Goal: Task Accomplishment & Management: Complete application form

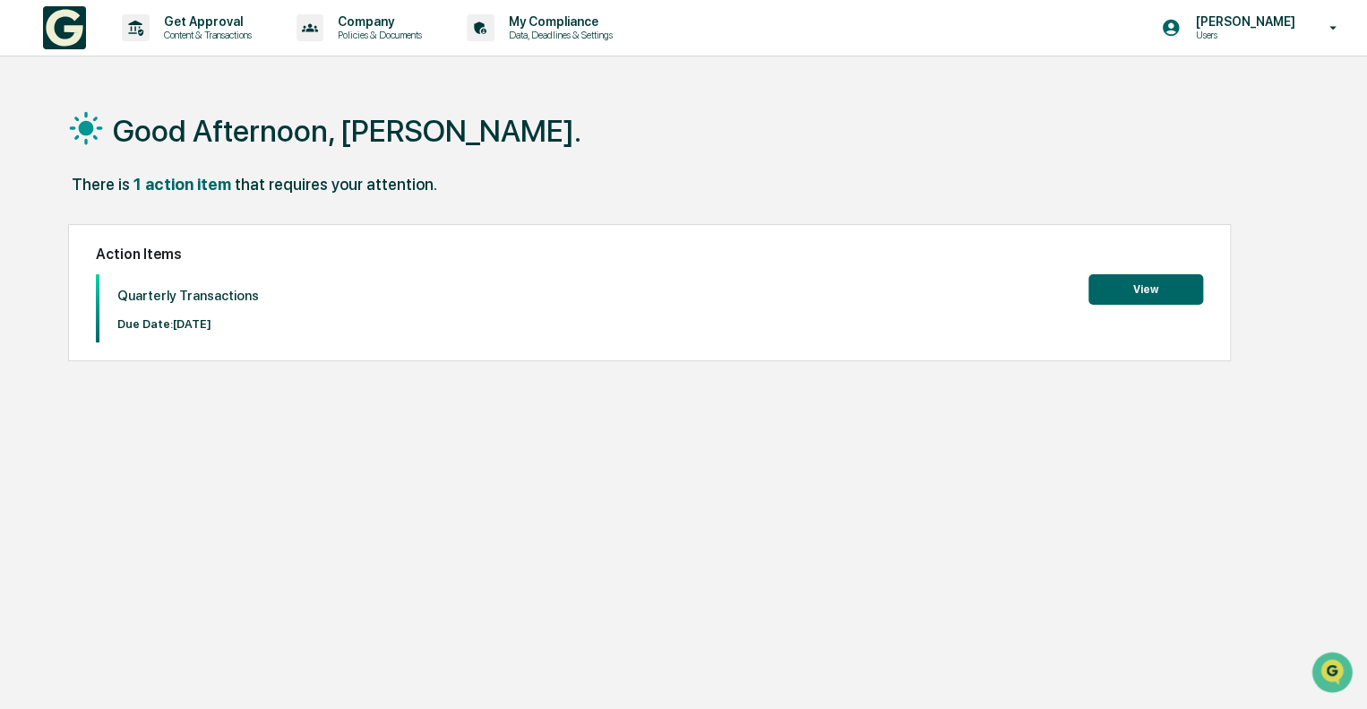
click at [1169, 294] on button "View" at bounding box center [1146, 289] width 115 height 30
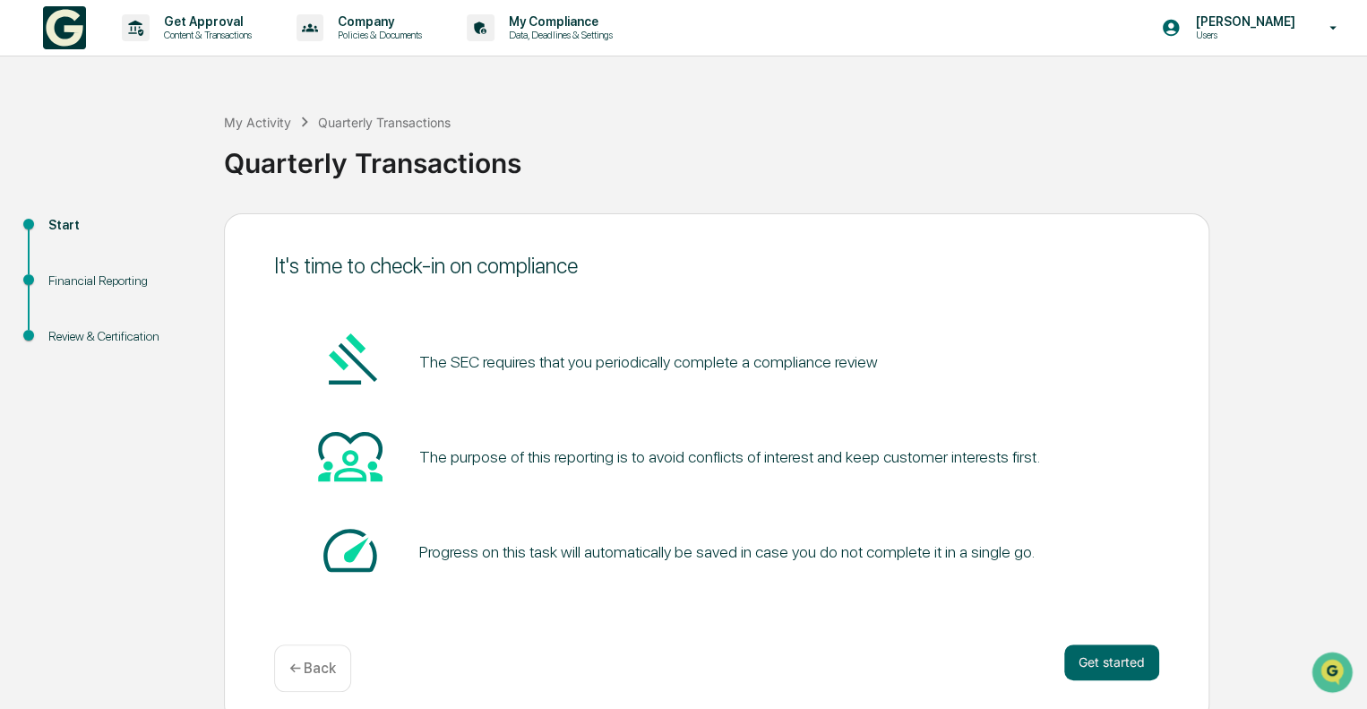
scroll to position [12, 0]
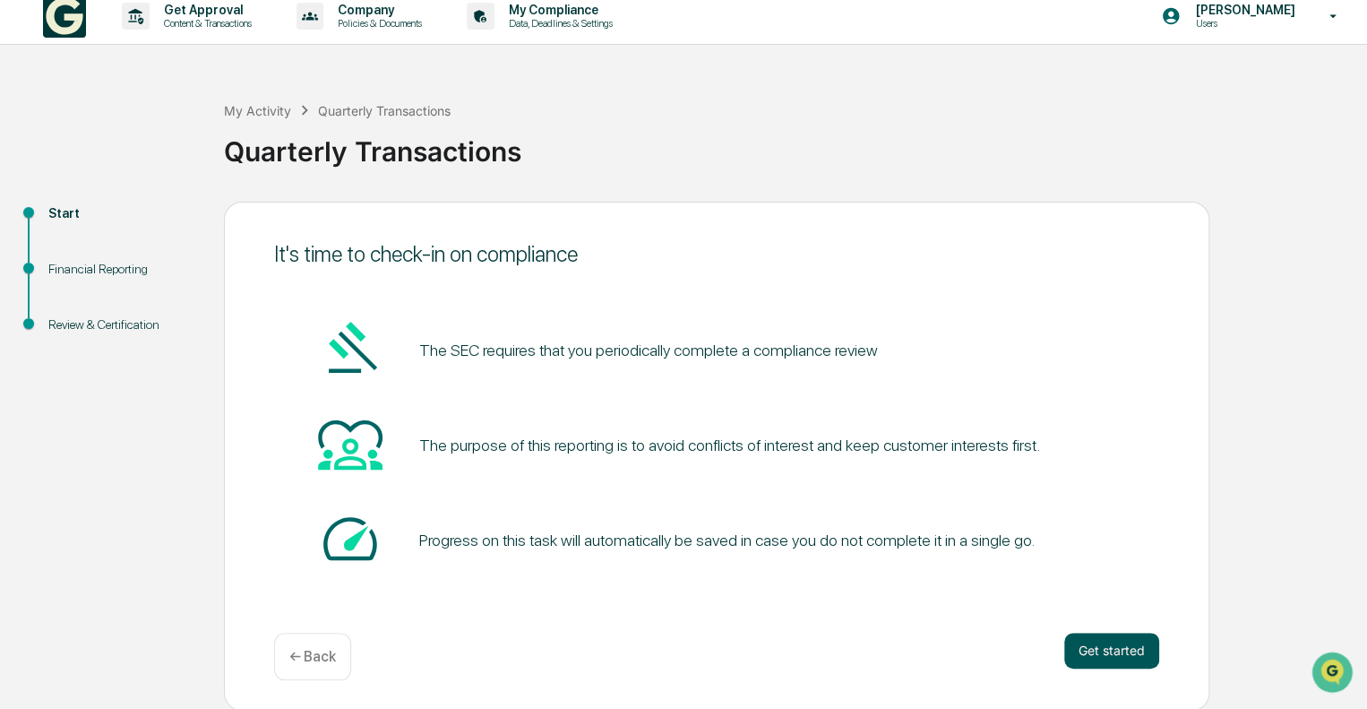
click at [1100, 656] on button "Get started" at bounding box center [1111, 651] width 95 height 36
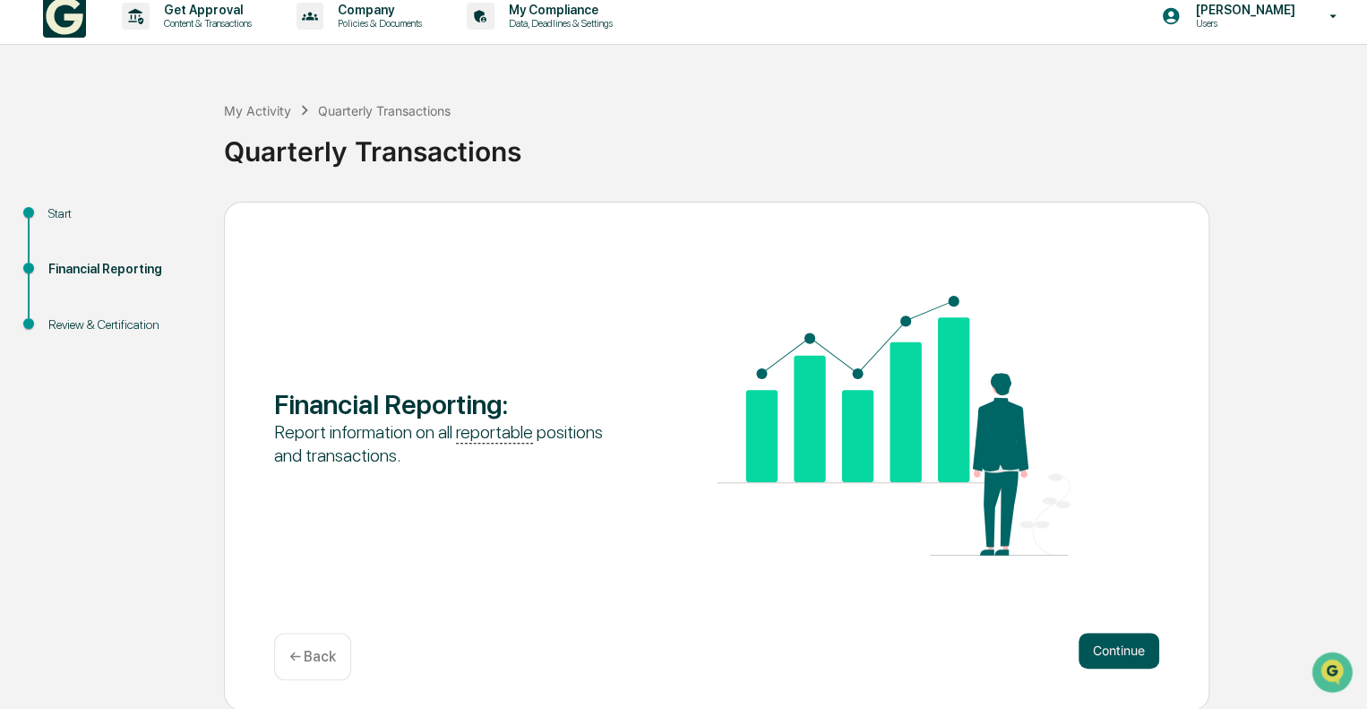
click at [1115, 653] on button "Continue" at bounding box center [1119, 651] width 81 height 36
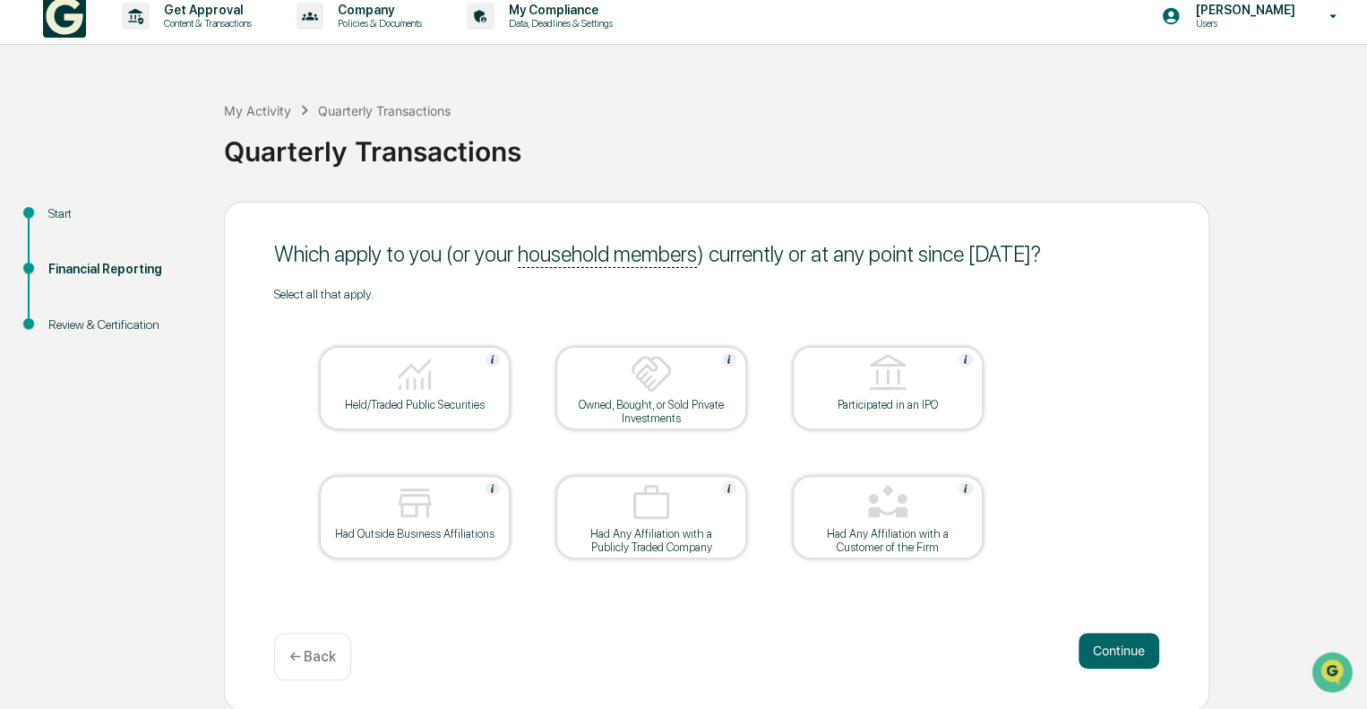
click at [426, 409] on div "Held/Traded Public Securities" at bounding box center [414, 404] width 161 height 13
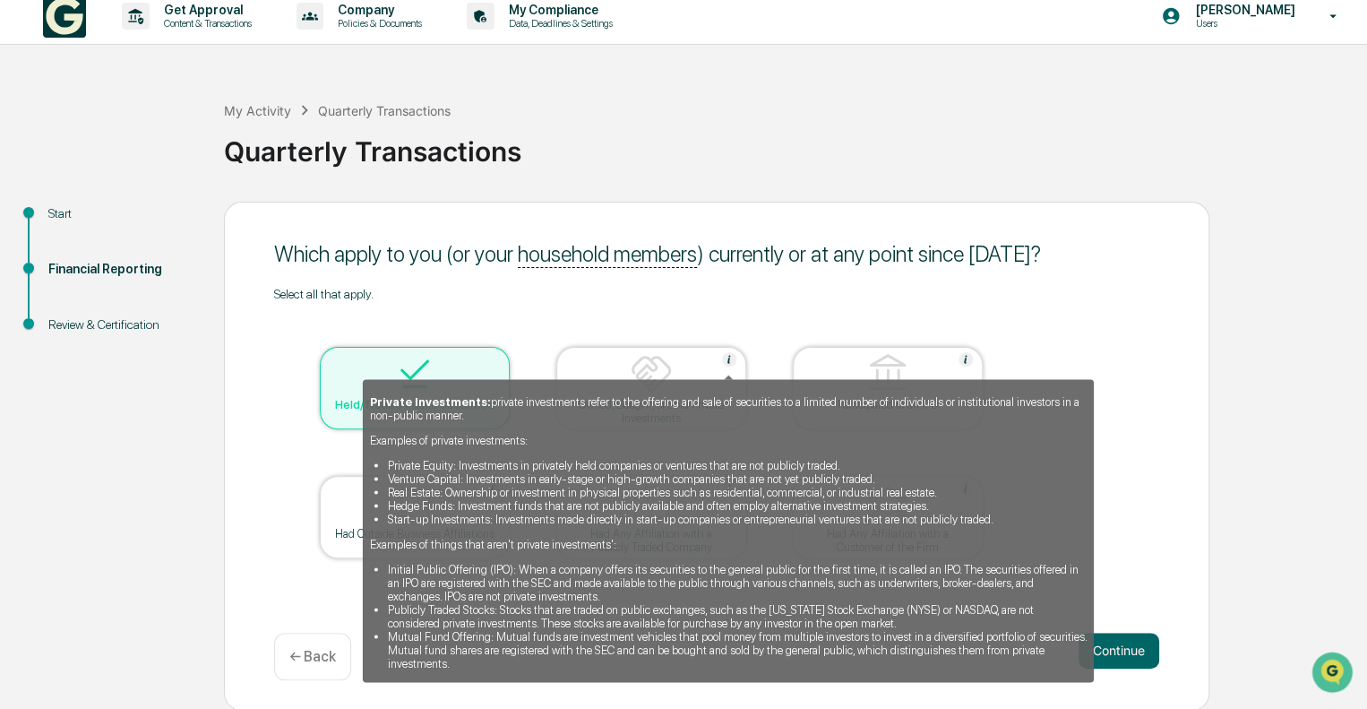
click at [728, 357] on img at bounding box center [729, 359] width 14 height 14
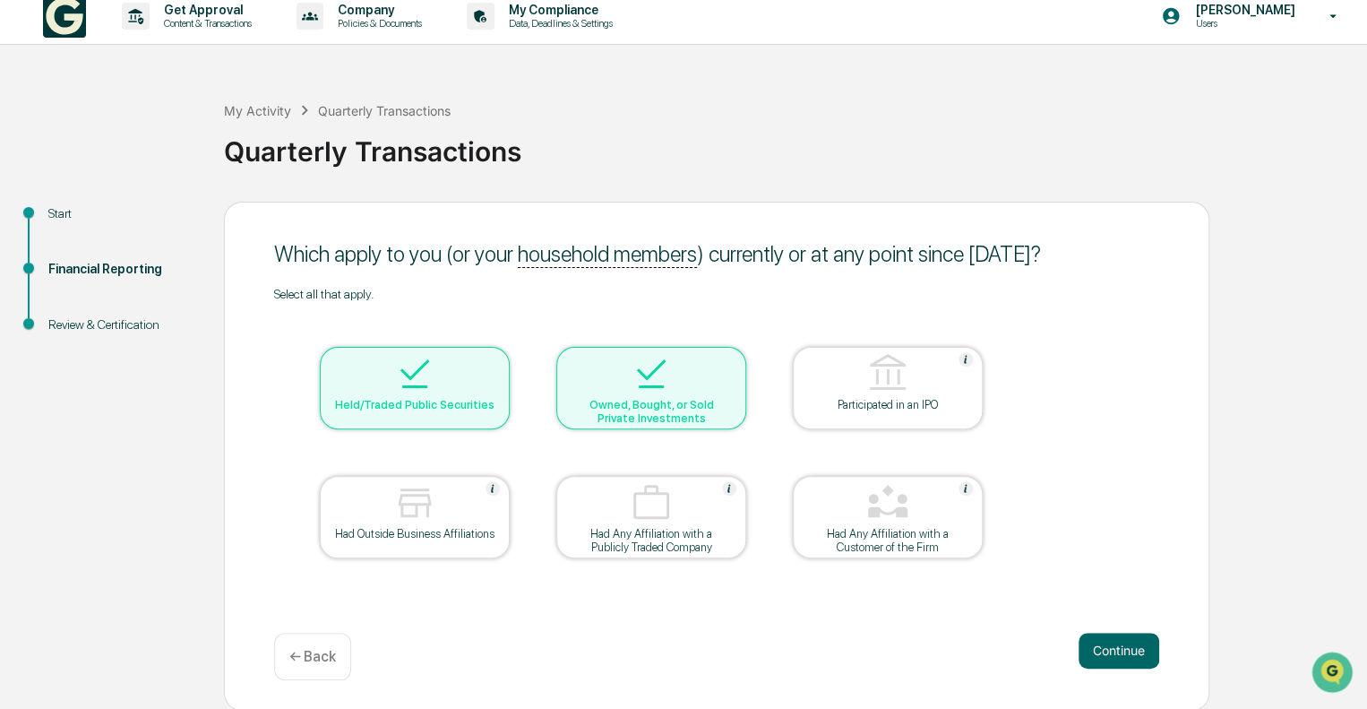
click at [649, 400] on div "Owned, Bought, or Sold Private Investments" at bounding box center [651, 411] width 161 height 27
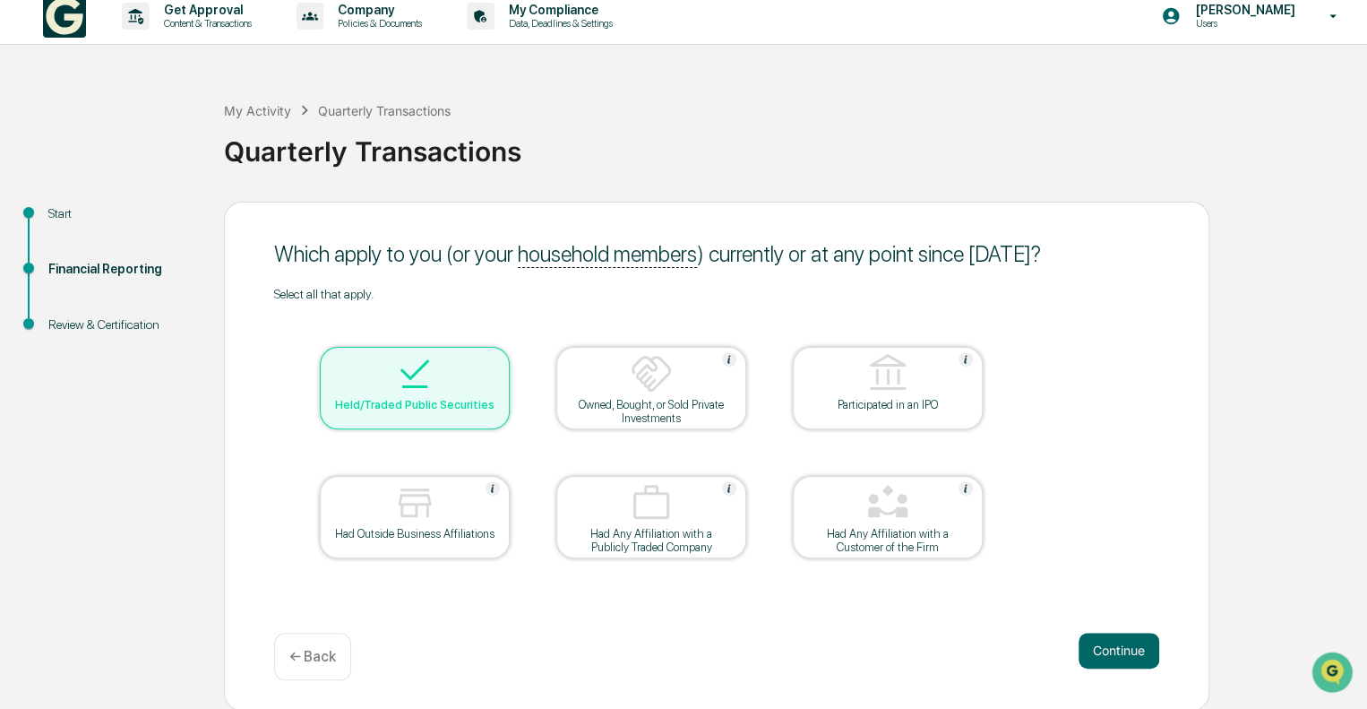
click at [656, 359] on img at bounding box center [651, 373] width 43 height 43
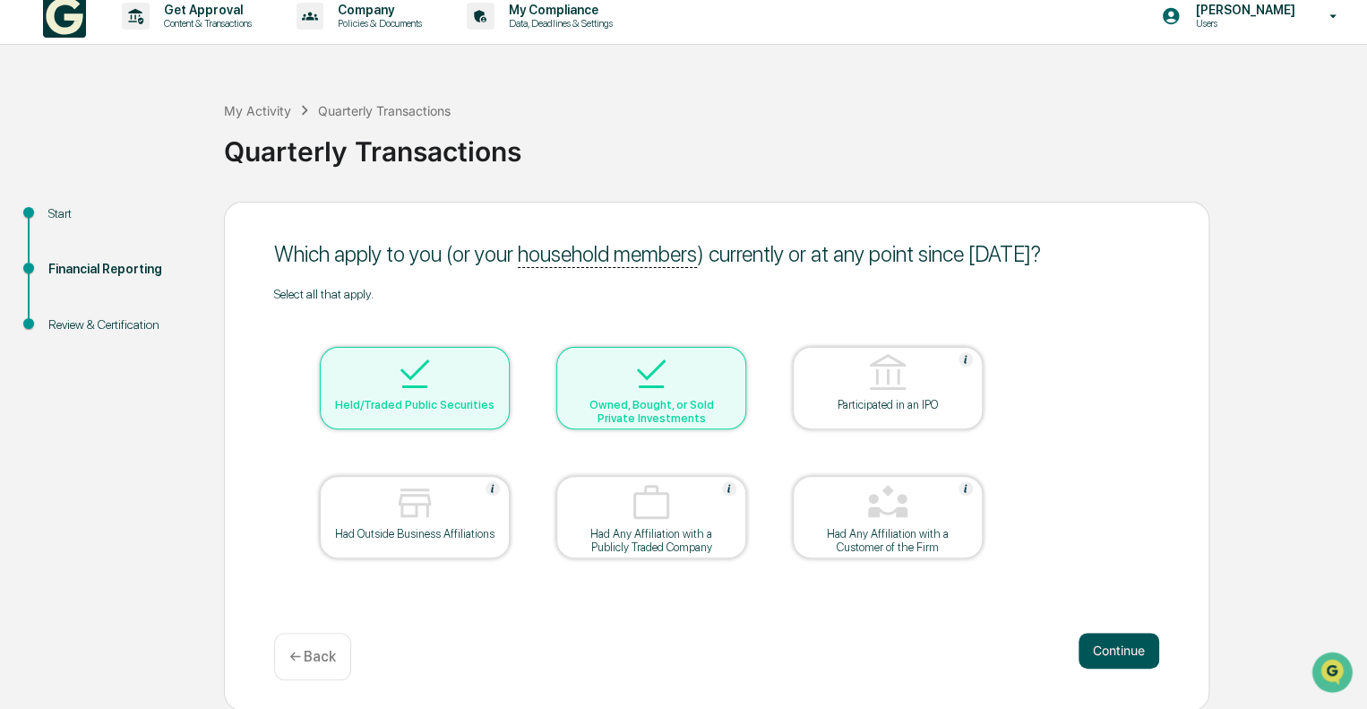
click at [1109, 641] on button "Continue" at bounding box center [1119, 651] width 81 height 36
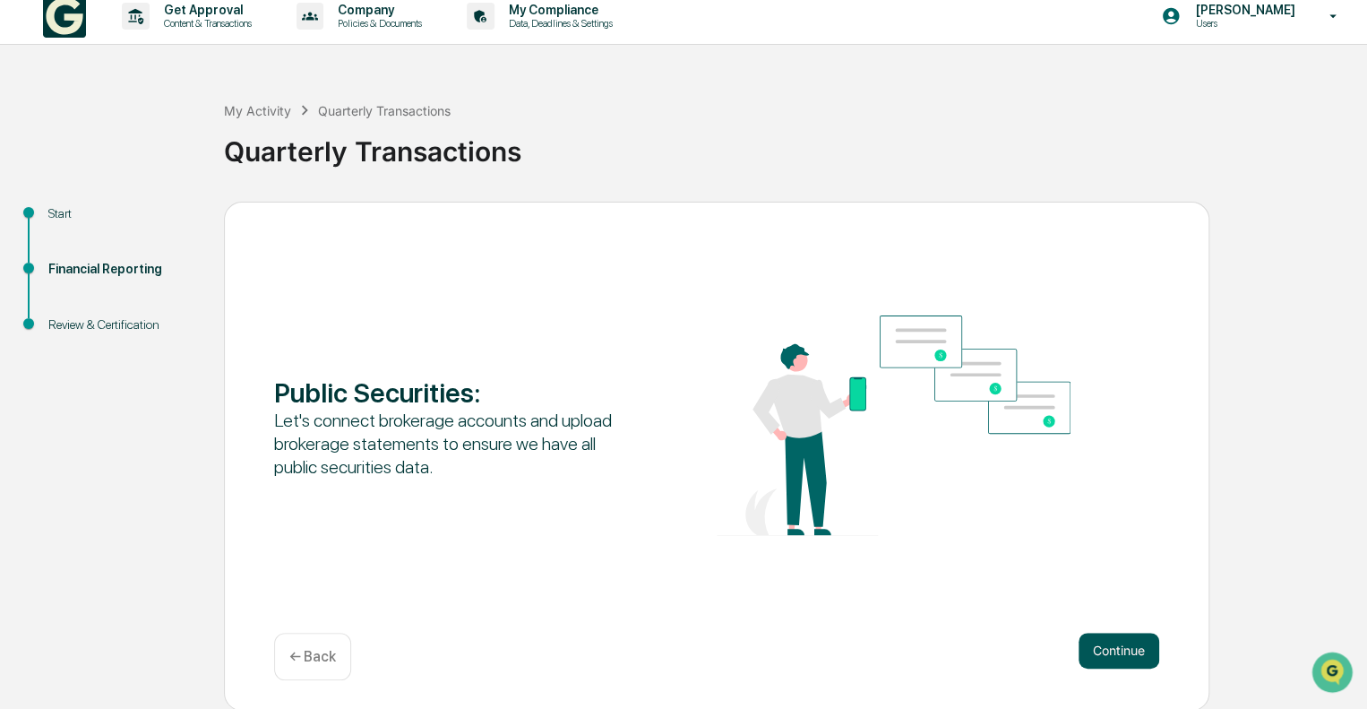
click at [1135, 650] on button "Continue" at bounding box center [1119, 651] width 81 height 36
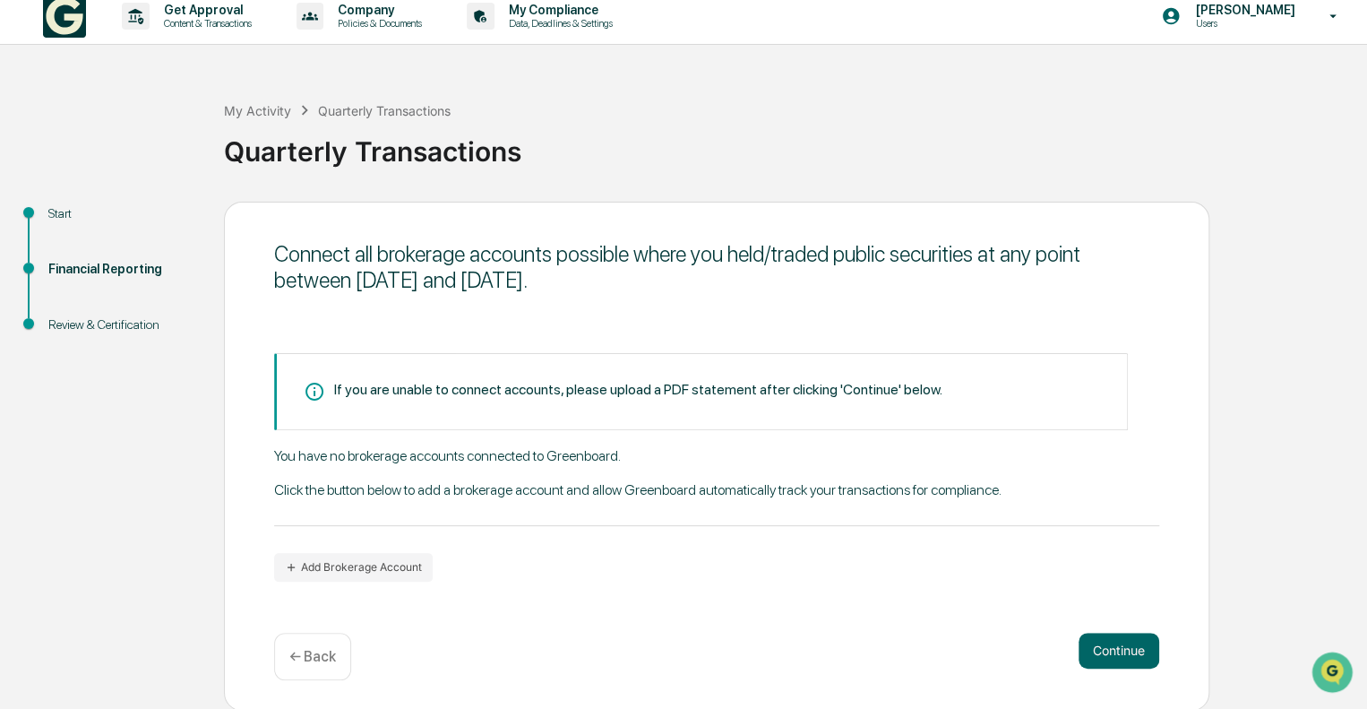
click at [333, 654] on p "← Back" at bounding box center [312, 656] width 47 height 17
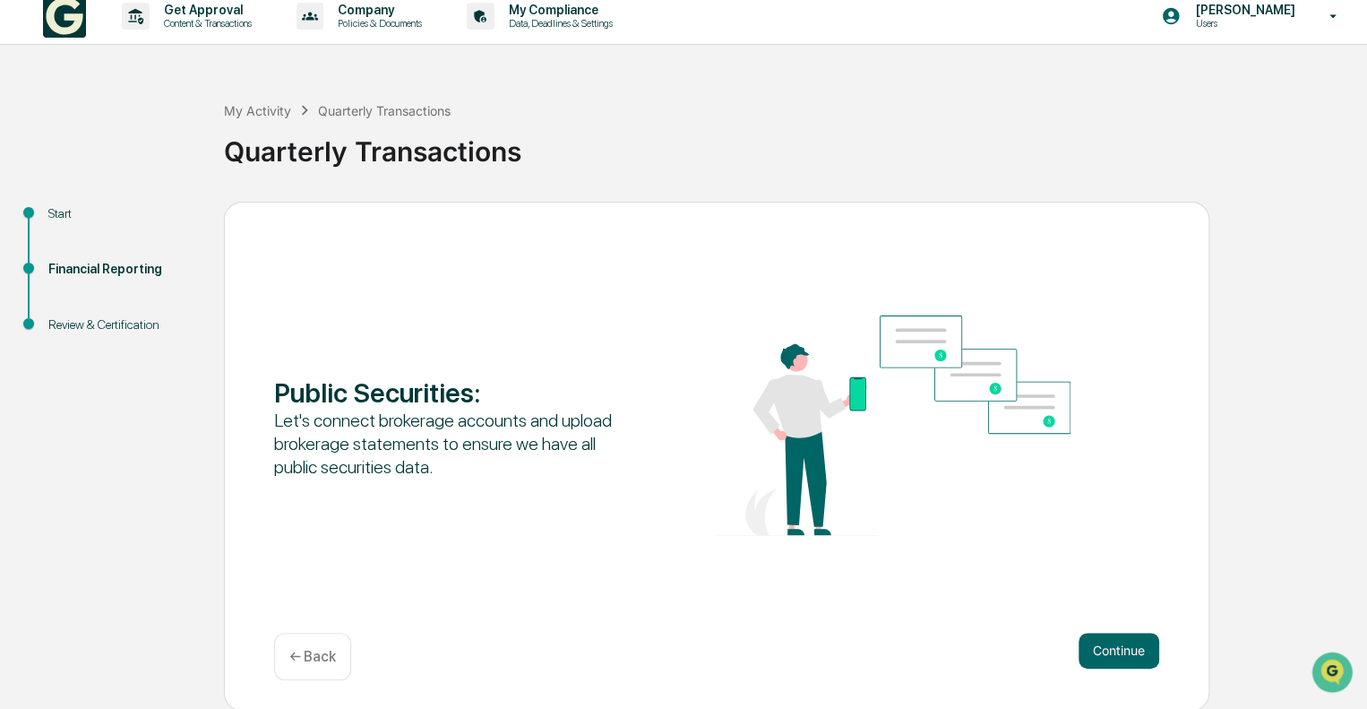
click at [333, 654] on p "← Back" at bounding box center [312, 656] width 47 height 17
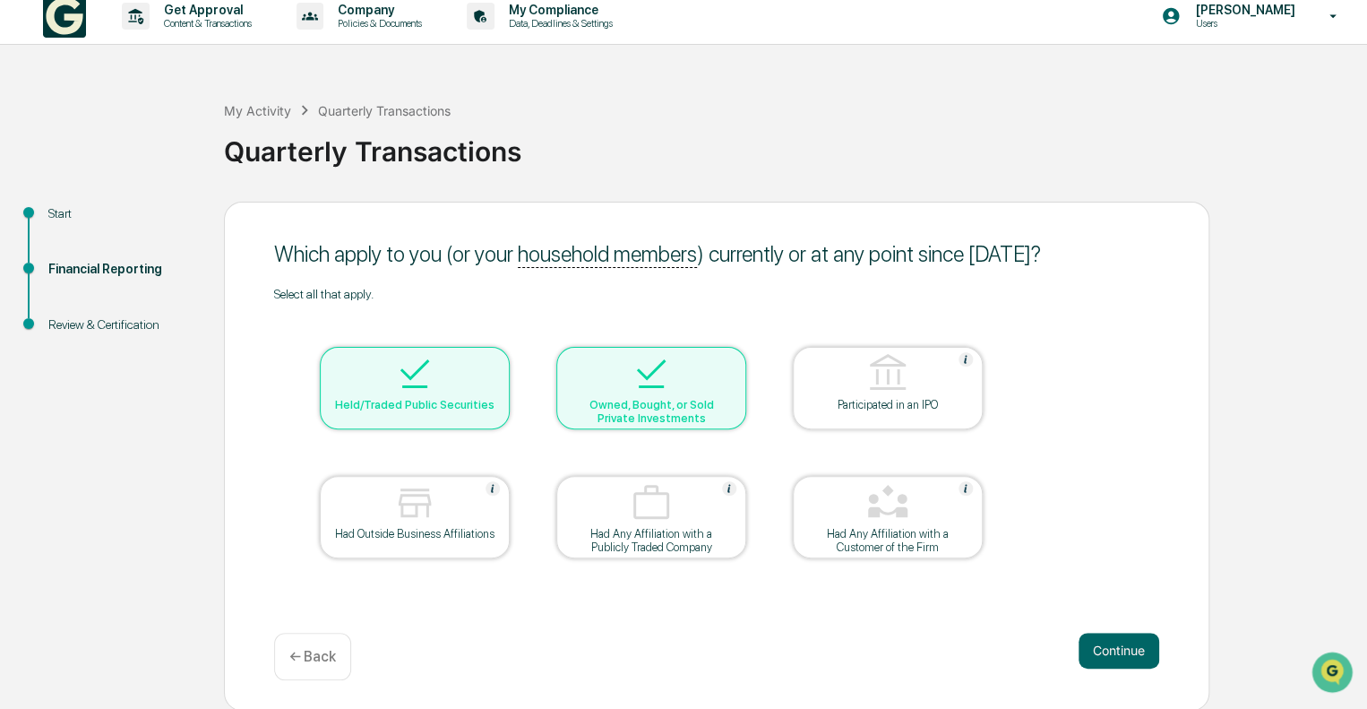
click at [410, 381] on img at bounding box center [414, 373] width 43 height 43
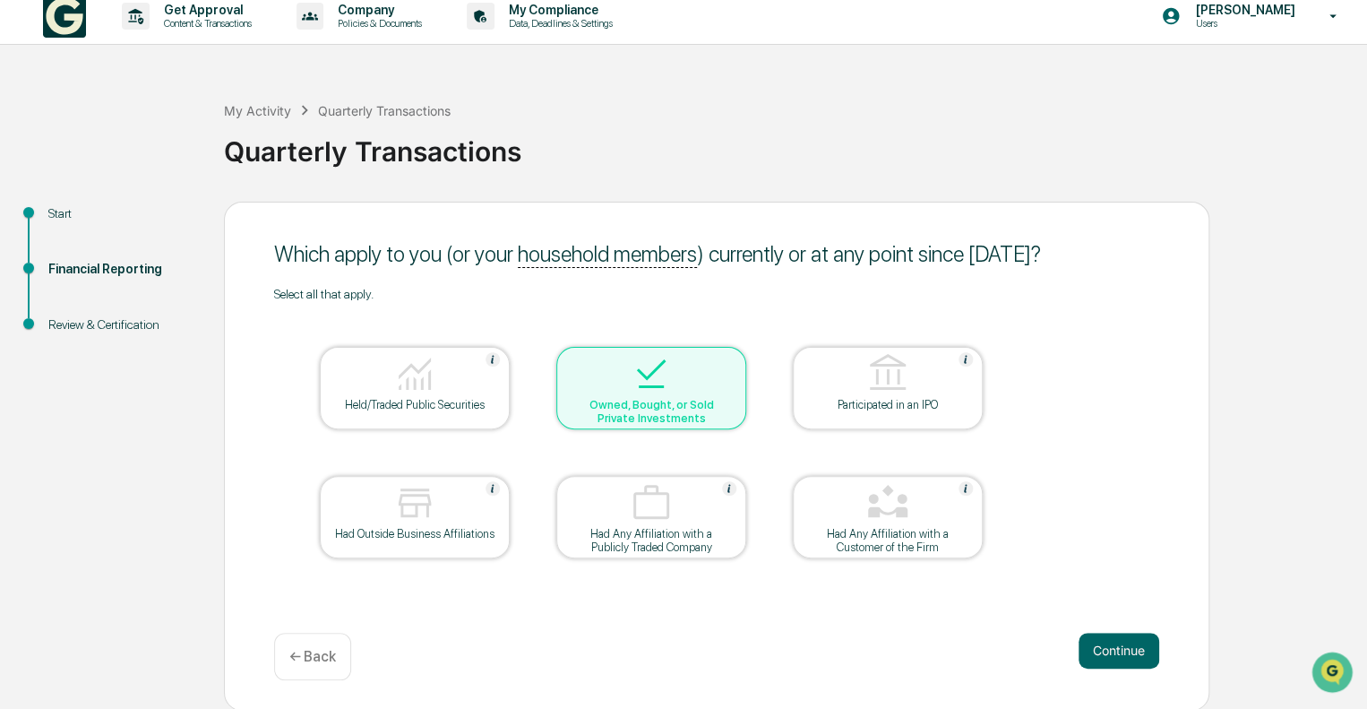
click at [468, 379] on div at bounding box center [414, 375] width 179 height 46
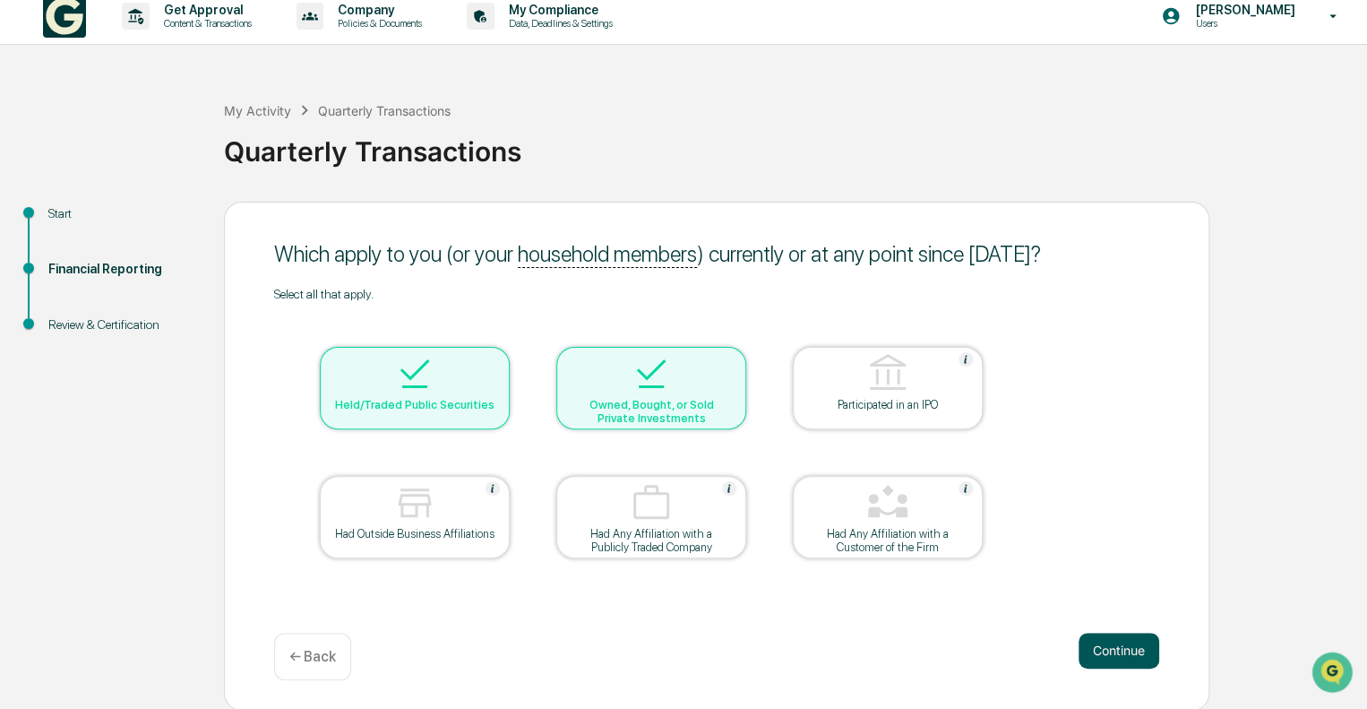
click at [1120, 651] on button "Continue" at bounding box center [1119, 651] width 81 height 36
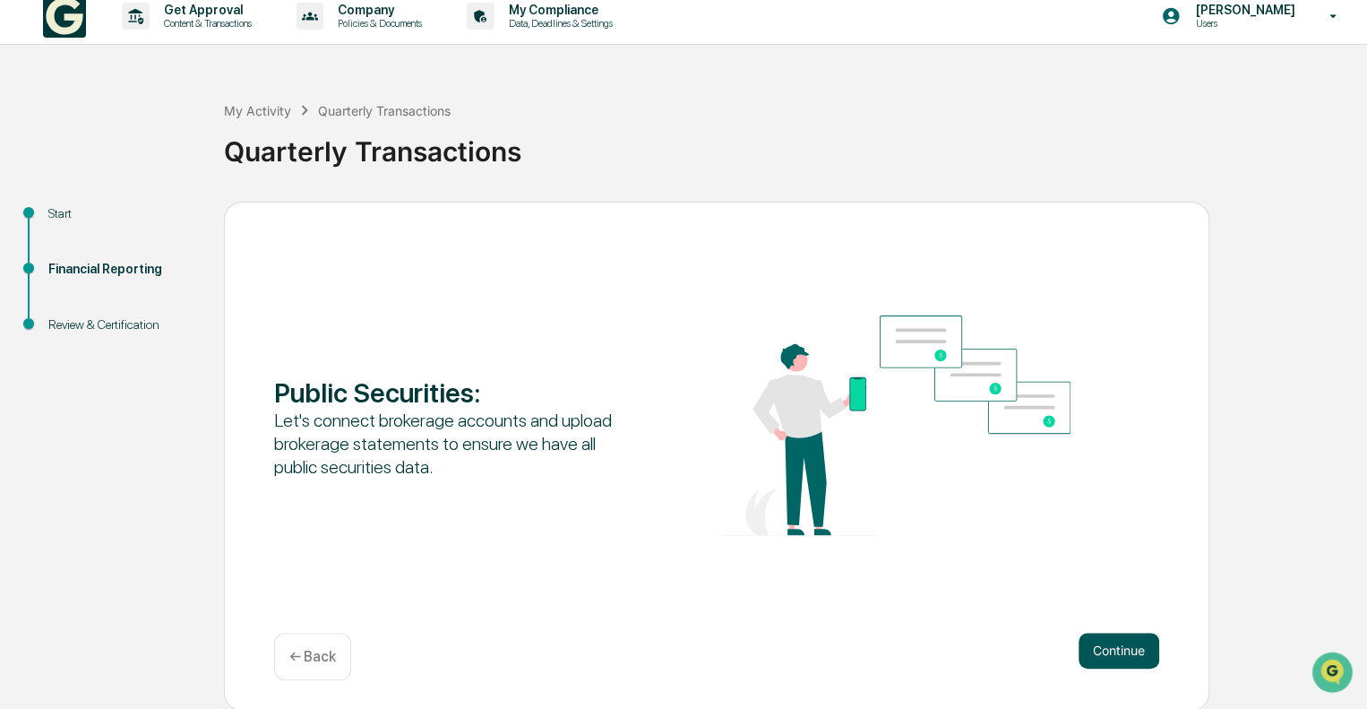
click at [1127, 655] on button "Continue" at bounding box center [1119, 651] width 81 height 36
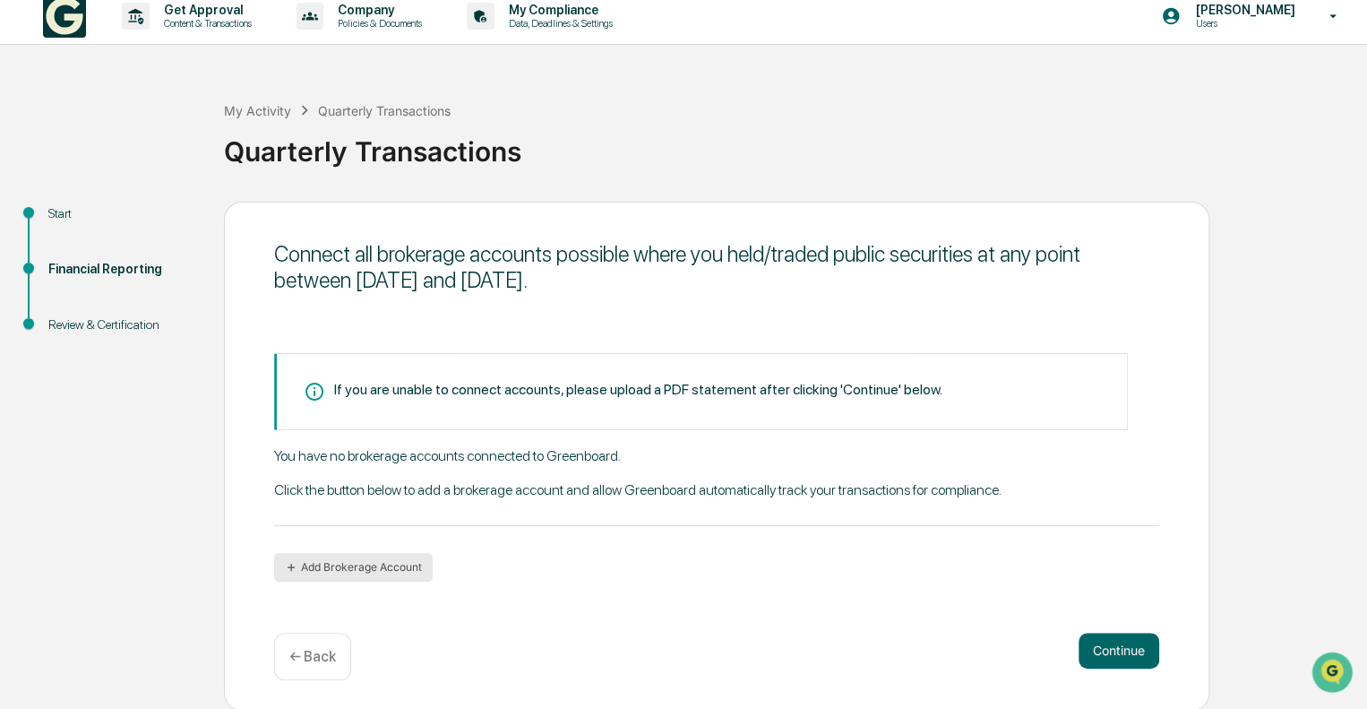
click at [387, 556] on button "Add Brokerage Account" at bounding box center [353, 567] width 159 height 29
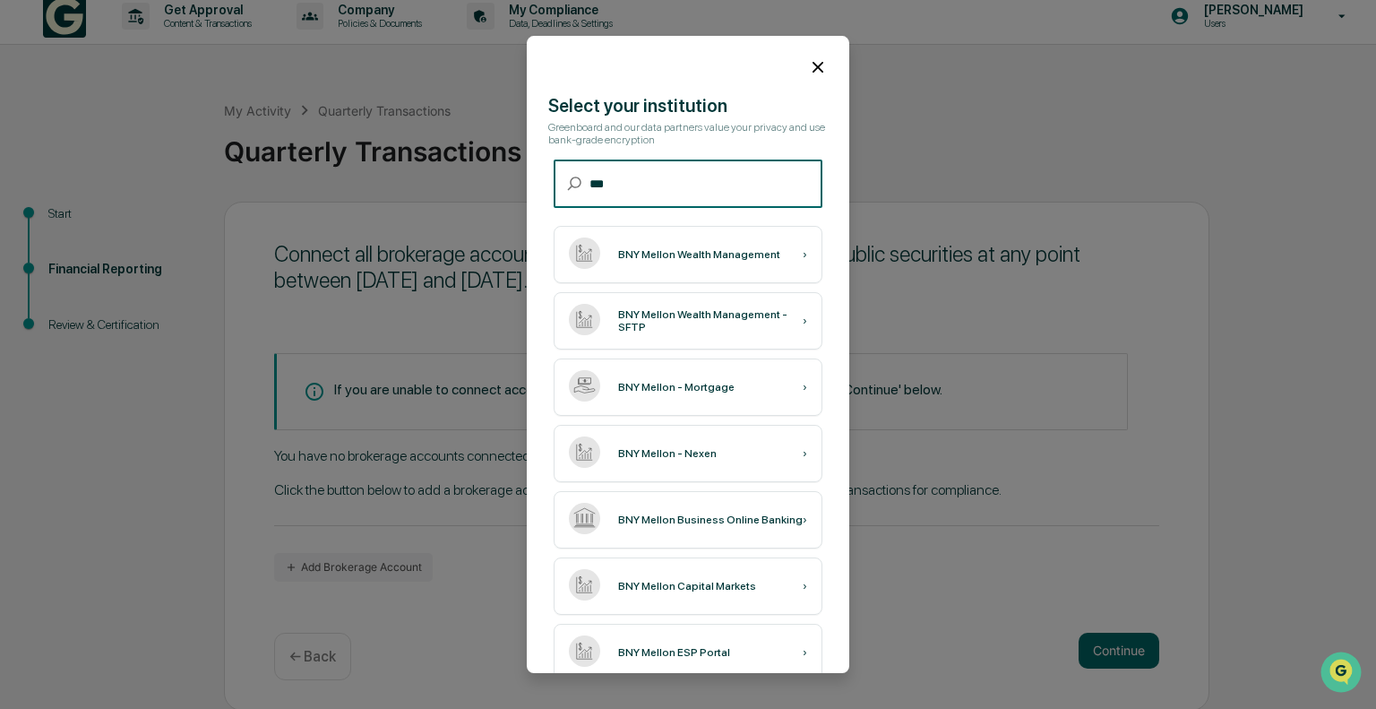
drag, startPoint x: 680, startPoint y: 185, endPoint x: 521, endPoint y: 194, distance: 159.7
click at [521, 194] on body "Get Approval Content & Transactions Company Policies & Documents My Compliance …" at bounding box center [688, 349] width 1376 height 722
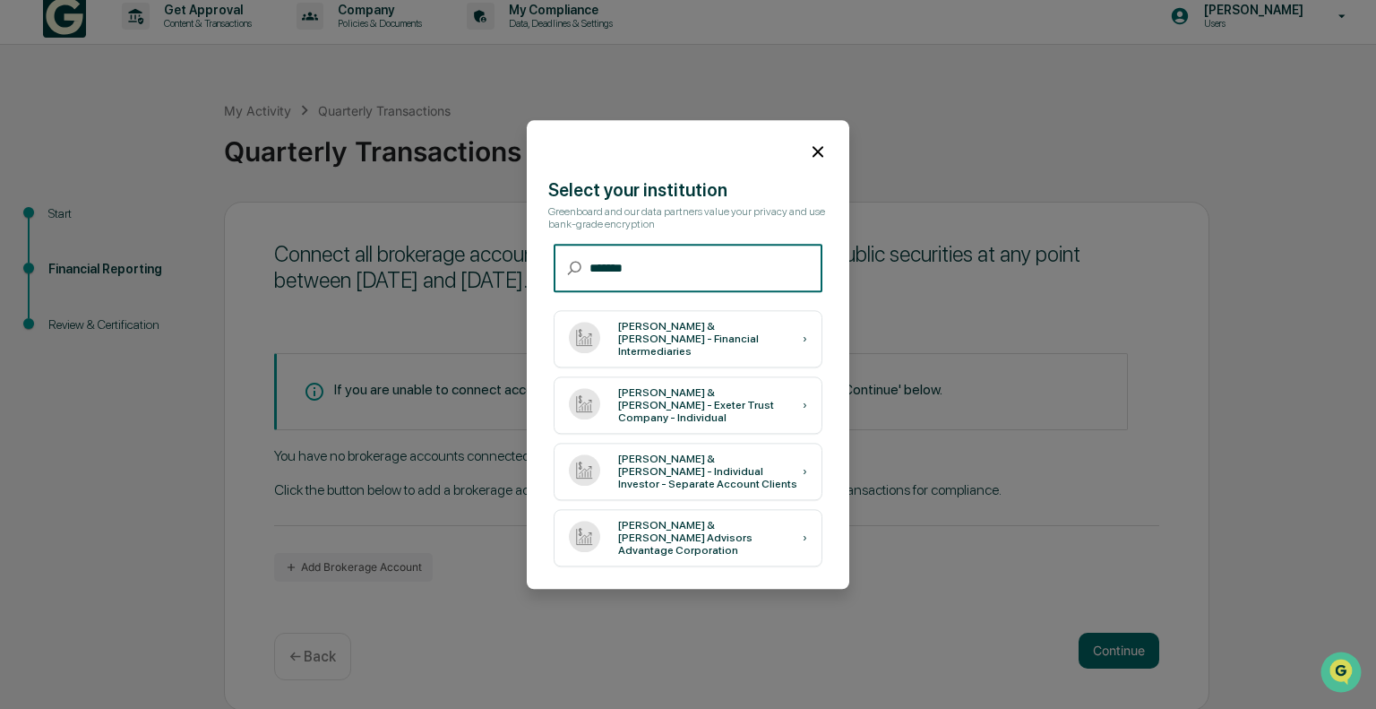
type input "*******"
click at [693, 472] on div "[PERSON_NAME] & [PERSON_NAME] - Individual Investor - Separate Account Clients" at bounding box center [710, 471] width 185 height 38
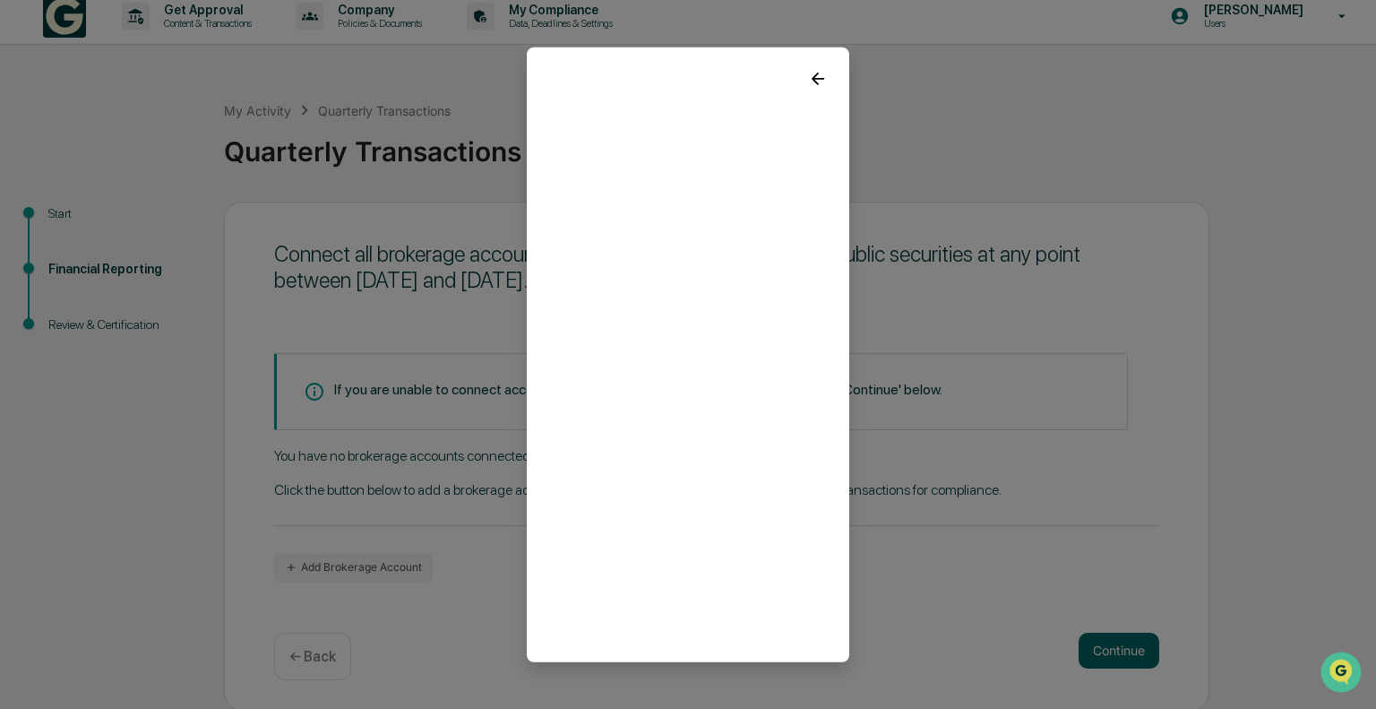
click at [808, 76] on icon at bounding box center [818, 78] width 20 height 20
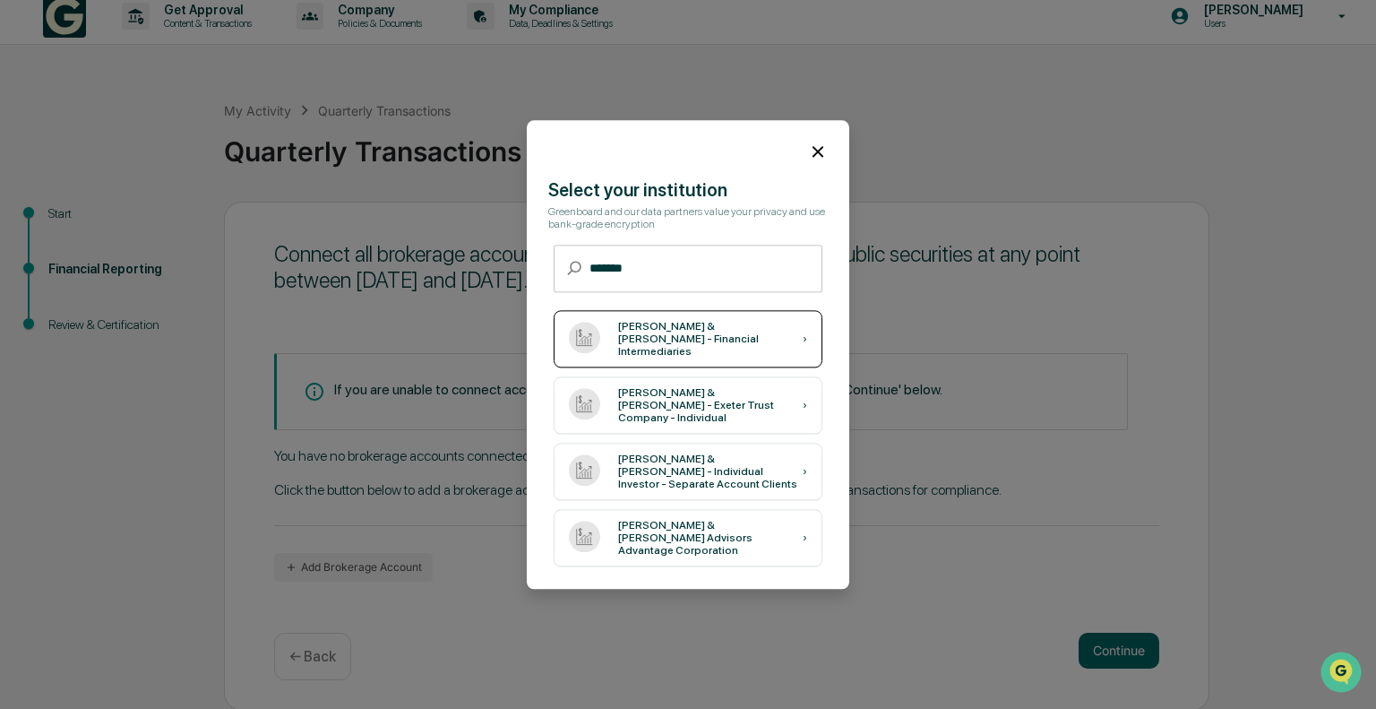
click at [702, 343] on div "[PERSON_NAME] & [PERSON_NAME] - Financial Intermediaries" at bounding box center [710, 339] width 185 height 38
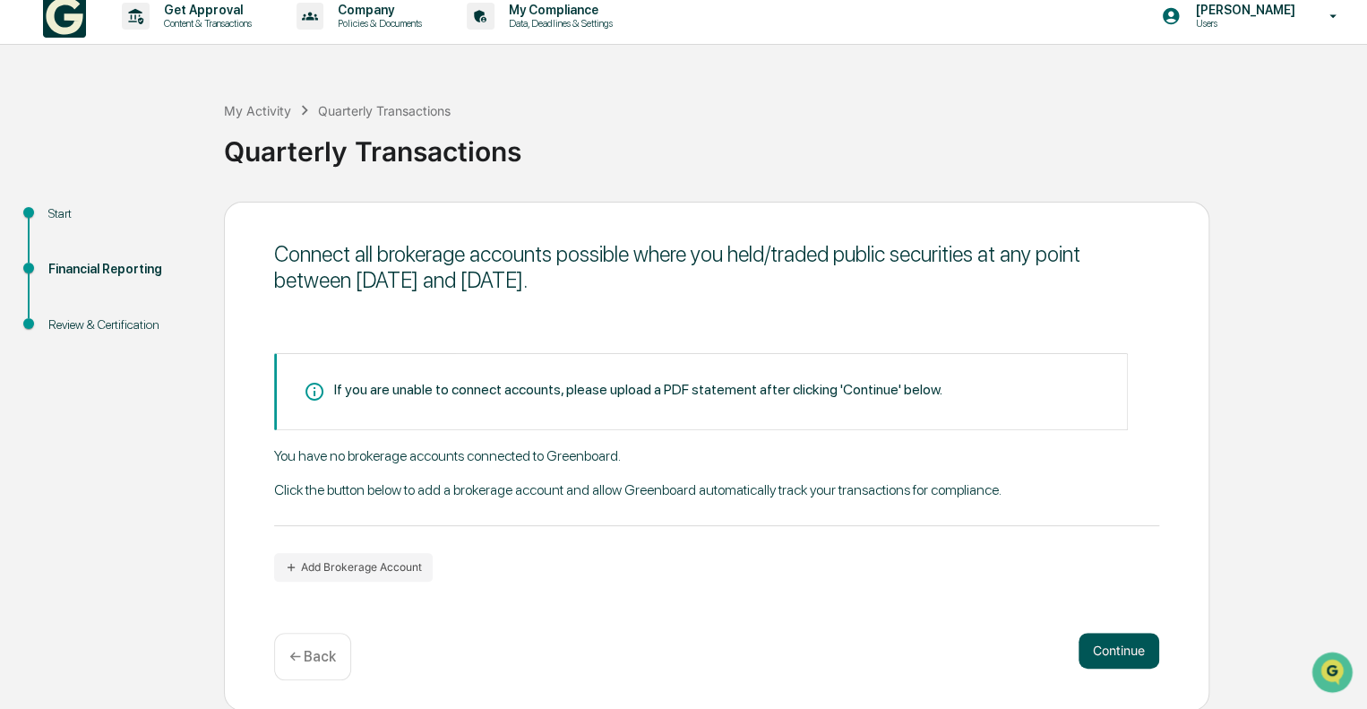
click at [1107, 651] on button "Continue" at bounding box center [1119, 651] width 81 height 36
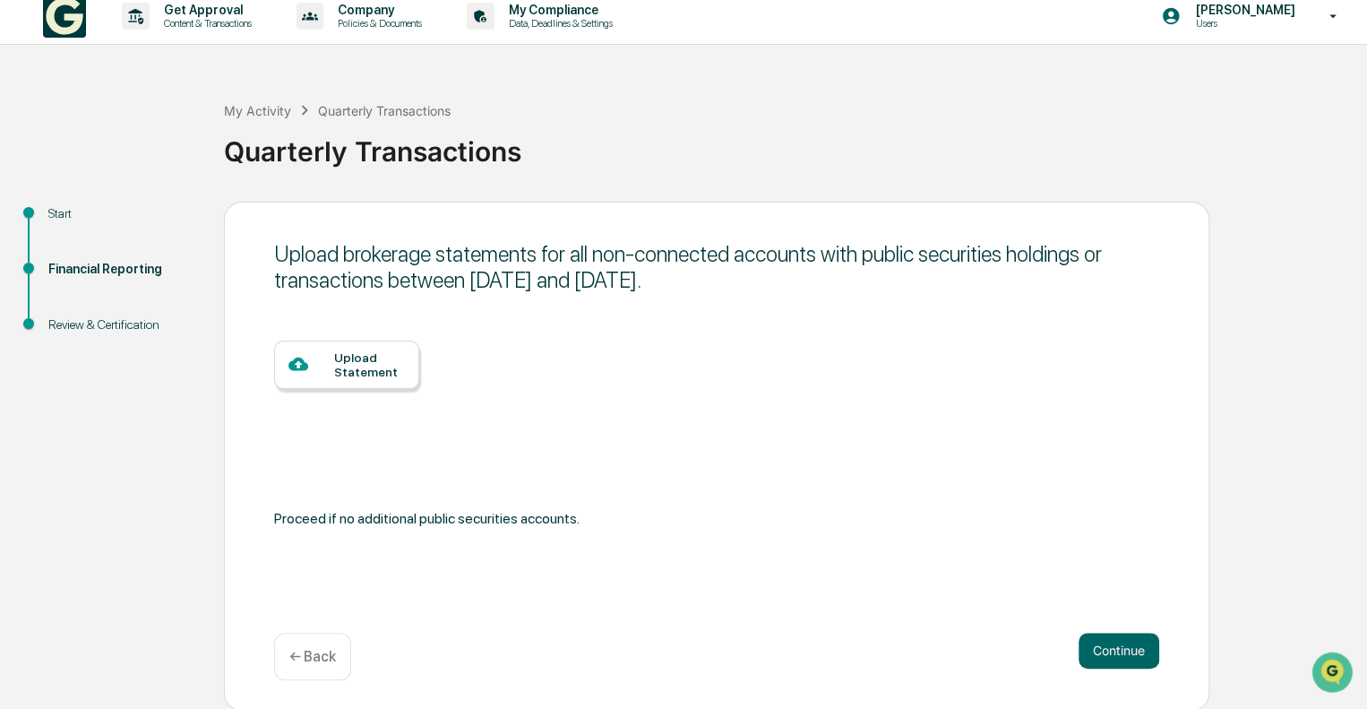
click at [385, 361] on div "Upload Statement" at bounding box center [369, 364] width 71 height 29
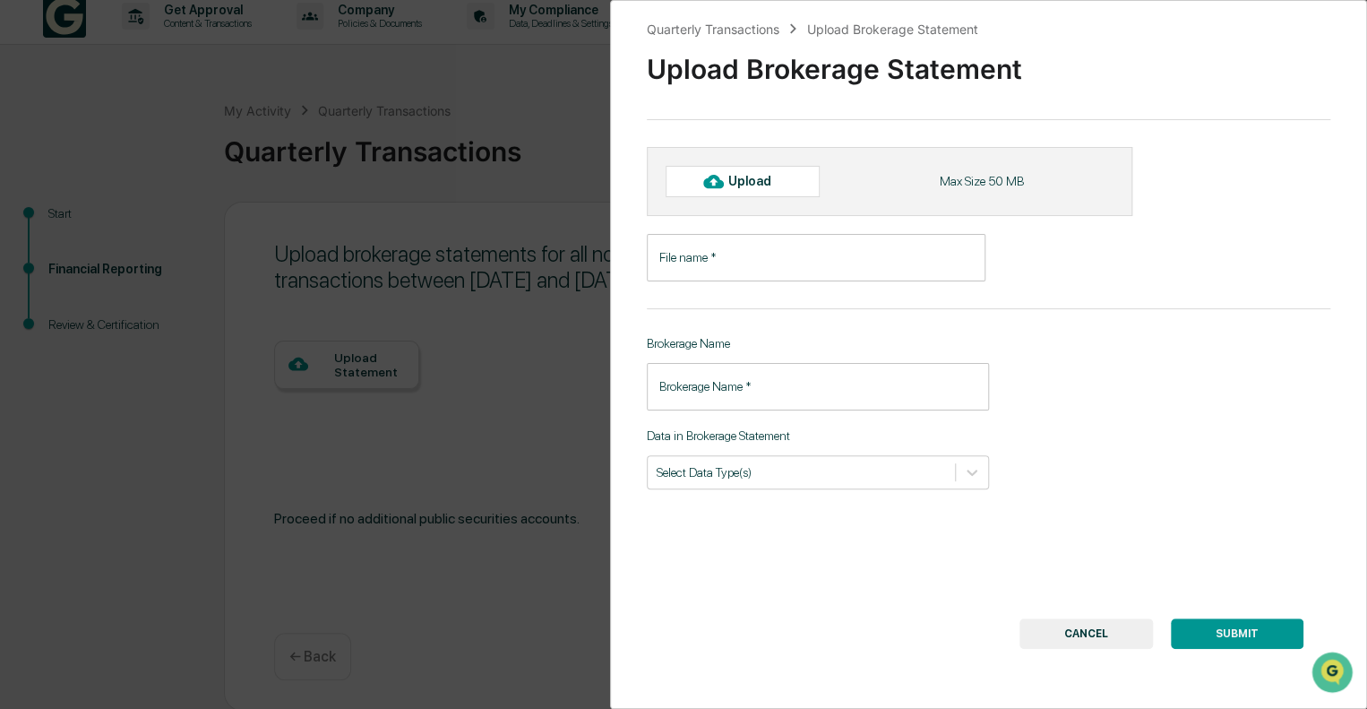
click at [764, 181] on div "Upload" at bounding box center [757, 181] width 58 height 14
click at [1090, 642] on button "CANCEL" at bounding box center [1086, 633] width 133 height 30
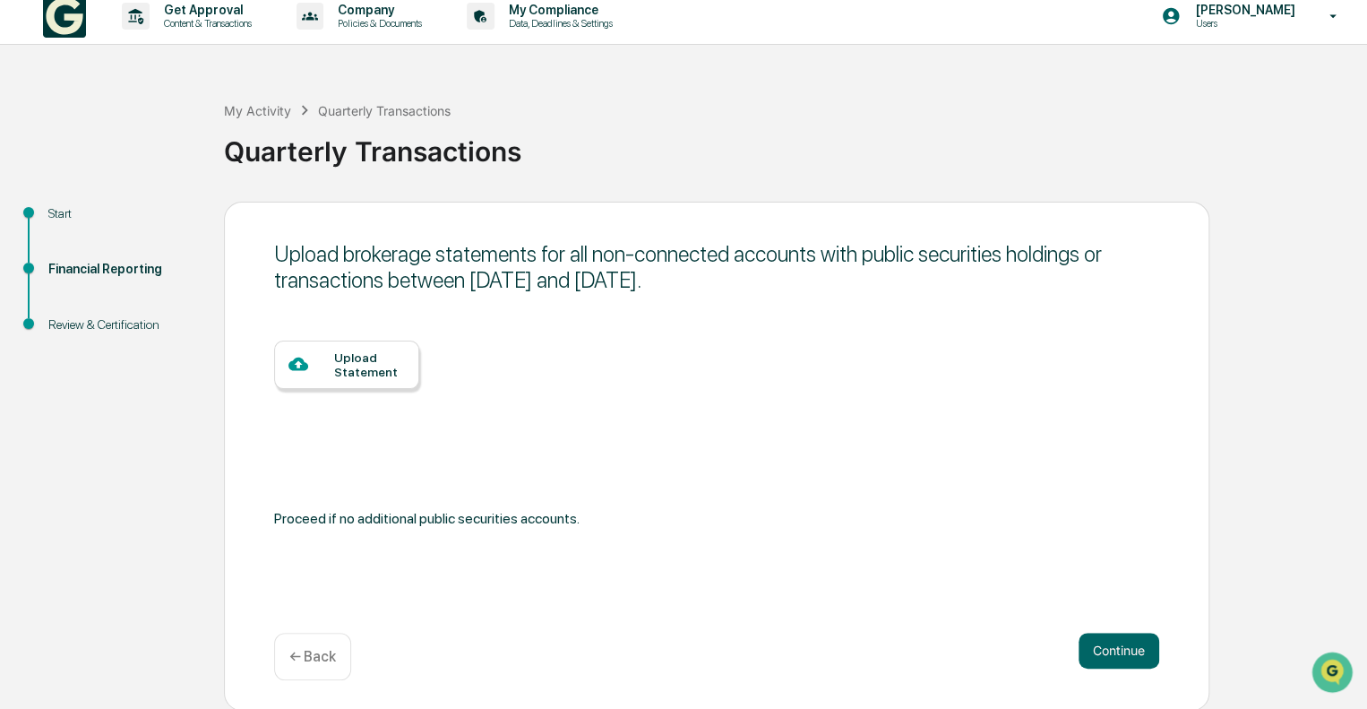
click at [364, 375] on div "Upload Statement" at bounding box center [369, 364] width 71 height 29
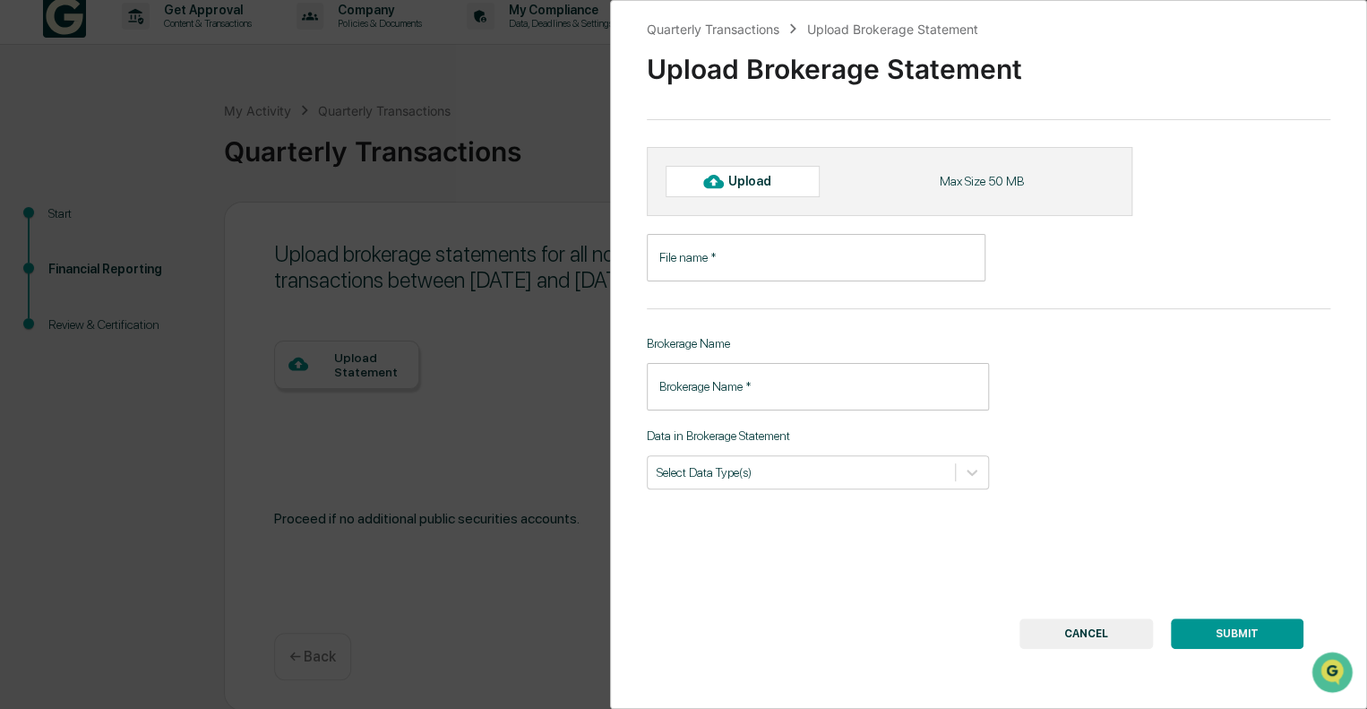
click at [734, 182] on div "Upload" at bounding box center [757, 181] width 58 height 14
type input "**********"
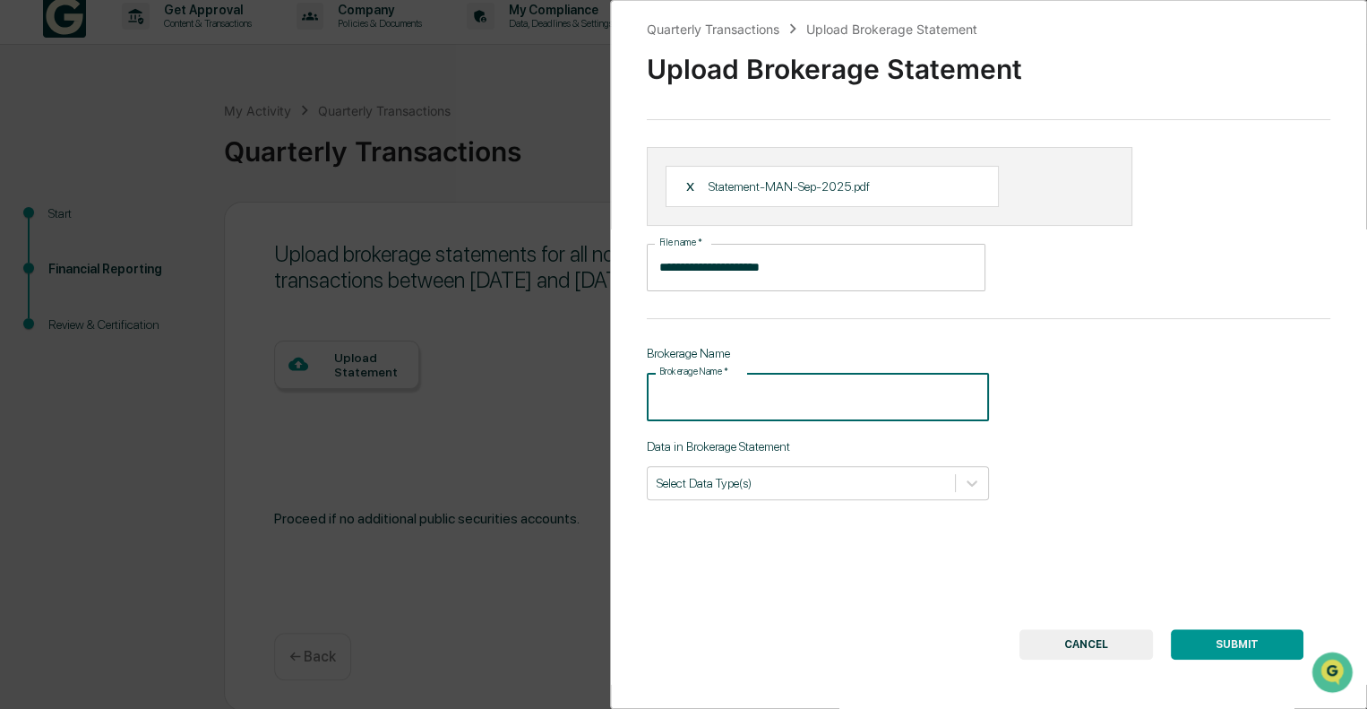
click at [805, 400] on input "Brokerage Name   *" at bounding box center [818, 396] width 342 height 47
click at [963, 479] on icon at bounding box center [972, 483] width 18 height 18
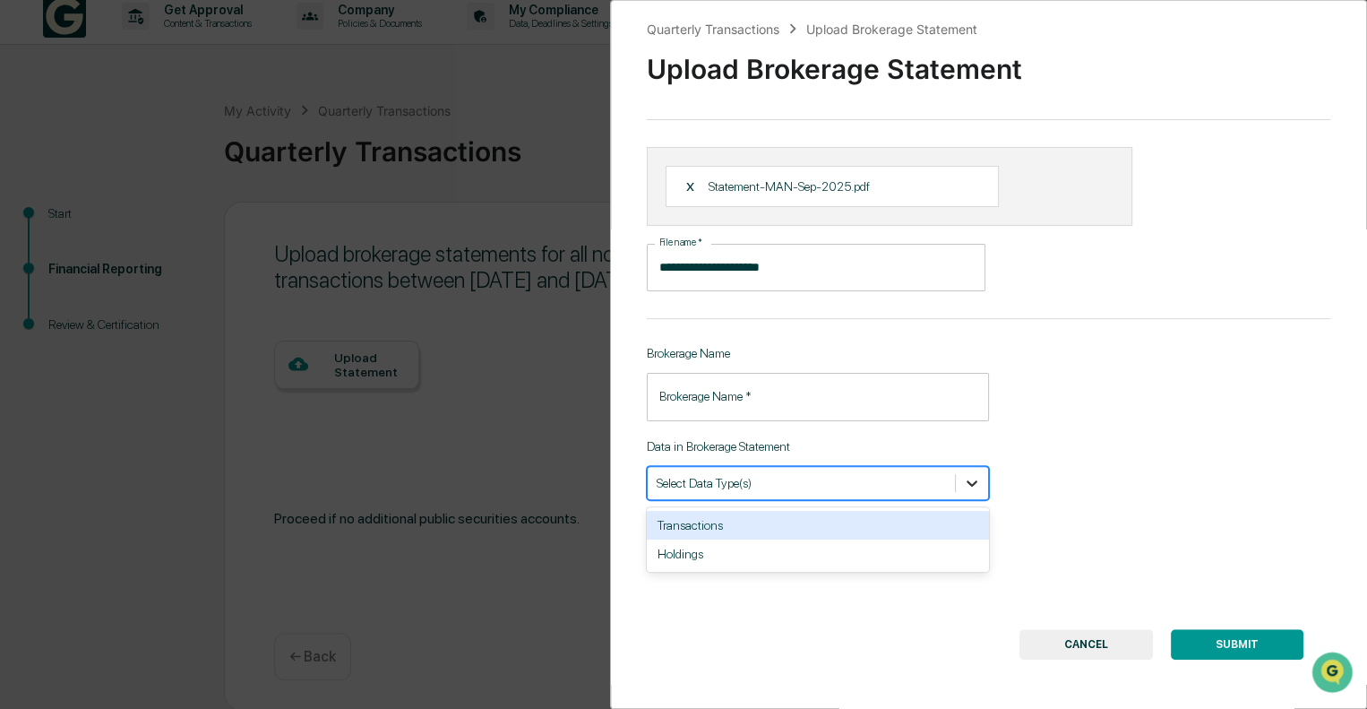
click at [963, 479] on icon at bounding box center [972, 483] width 18 height 18
click at [714, 390] on input "Brokerage Name   *" at bounding box center [818, 396] width 342 height 47
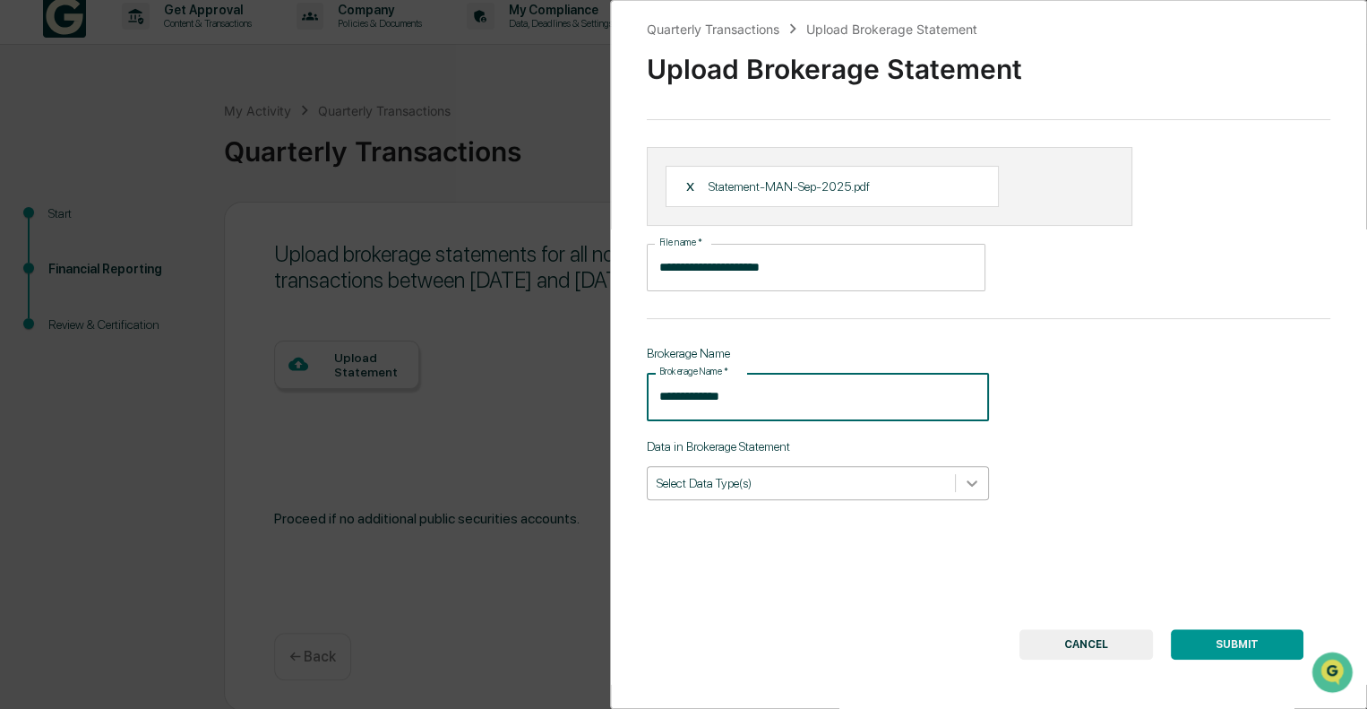
type input "**********"
click at [976, 486] on div at bounding box center [972, 483] width 32 height 32
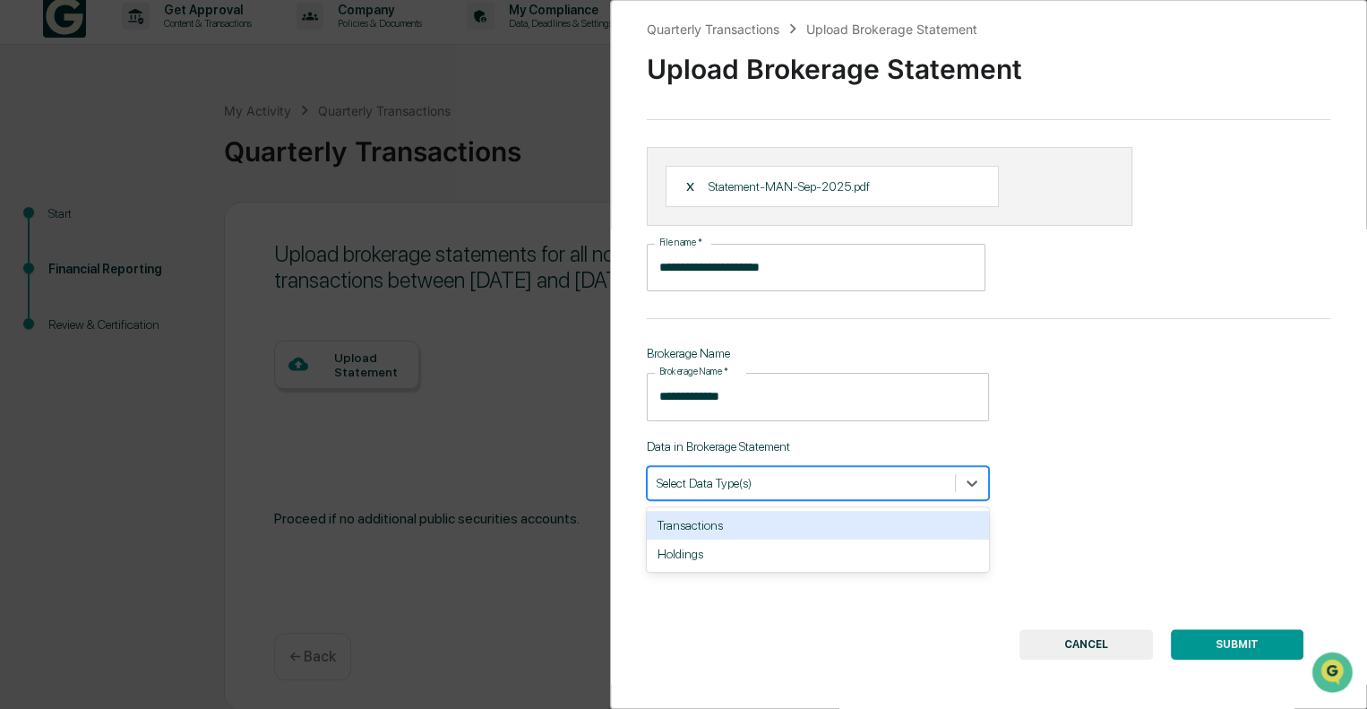
click at [839, 526] on div "Transactions" at bounding box center [818, 525] width 342 height 29
click at [729, 483] on icon "Remove Transactions" at bounding box center [728, 483] width 13 height 13
click at [1097, 454] on div "**********" at bounding box center [988, 354] width 757 height 709
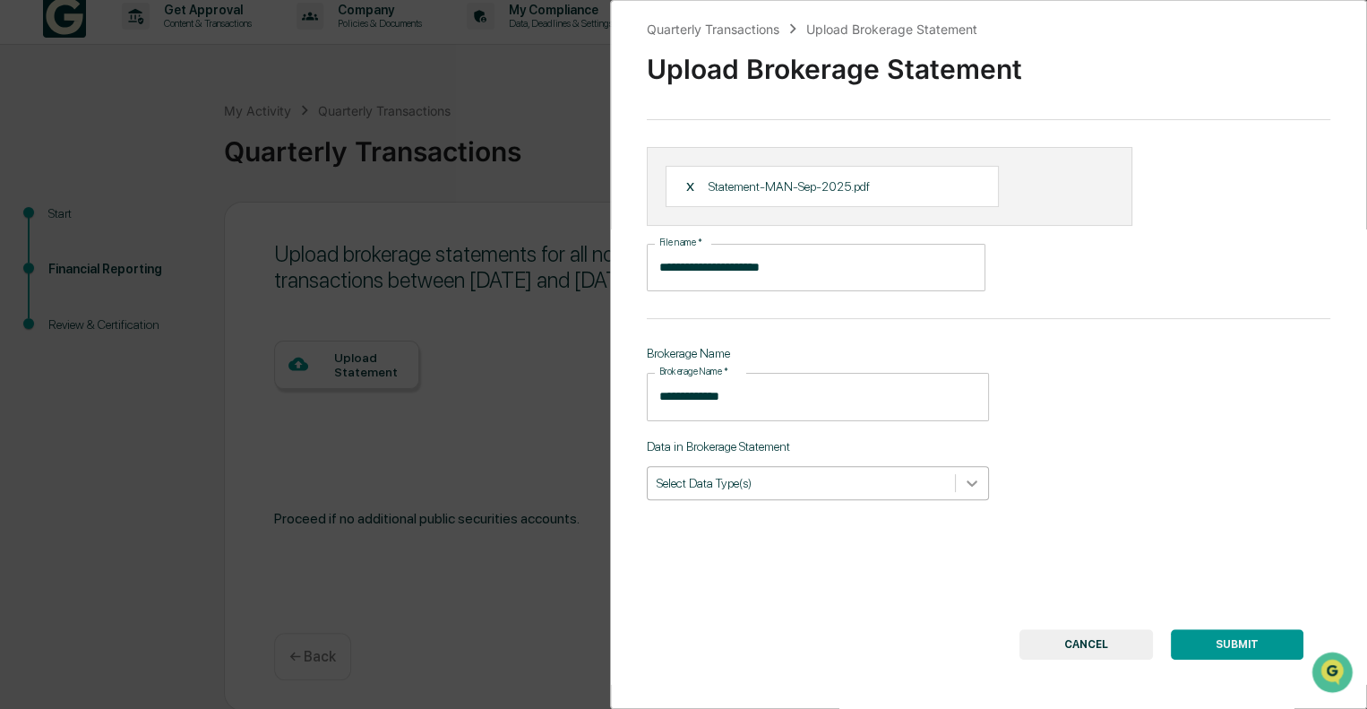
click at [962, 497] on div at bounding box center [972, 483] width 32 height 32
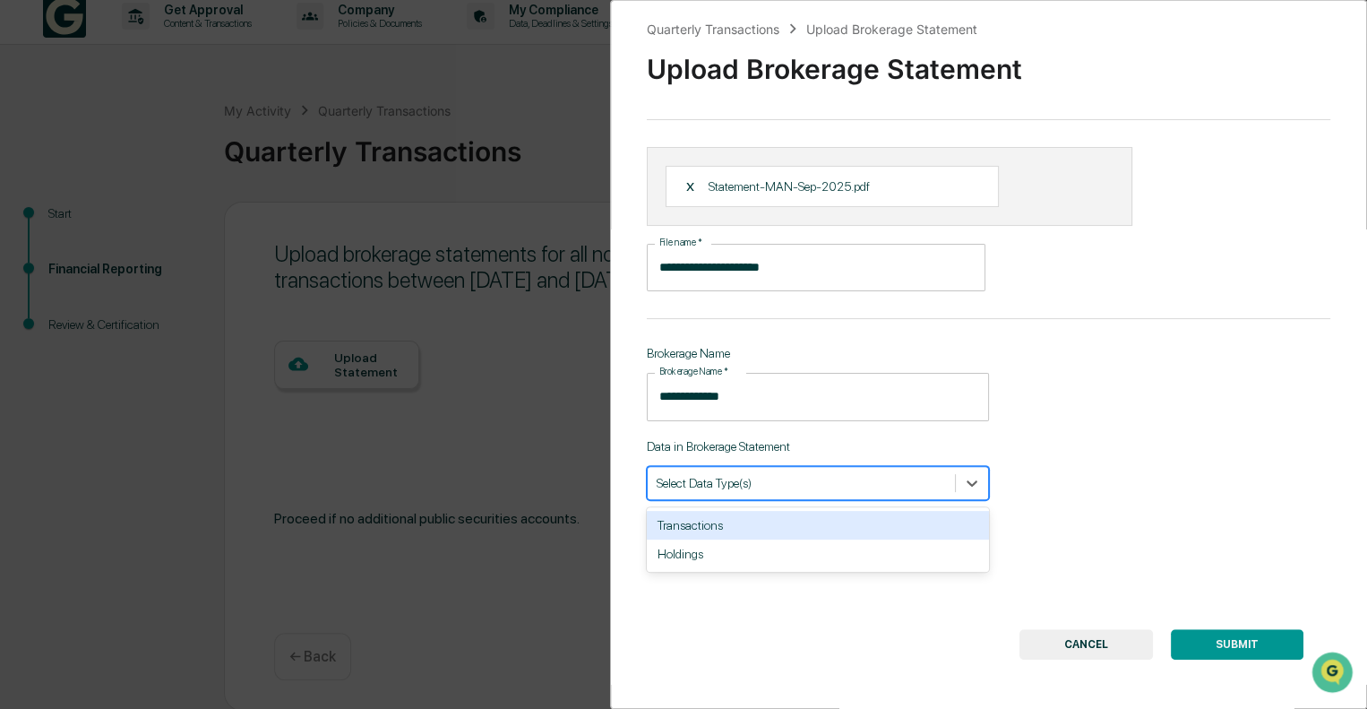
click at [857, 531] on div "Transactions" at bounding box center [818, 525] width 342 height 29
click at [764, 529] on div "Holdings" at bounding box center [818, 525] width 342 height 29
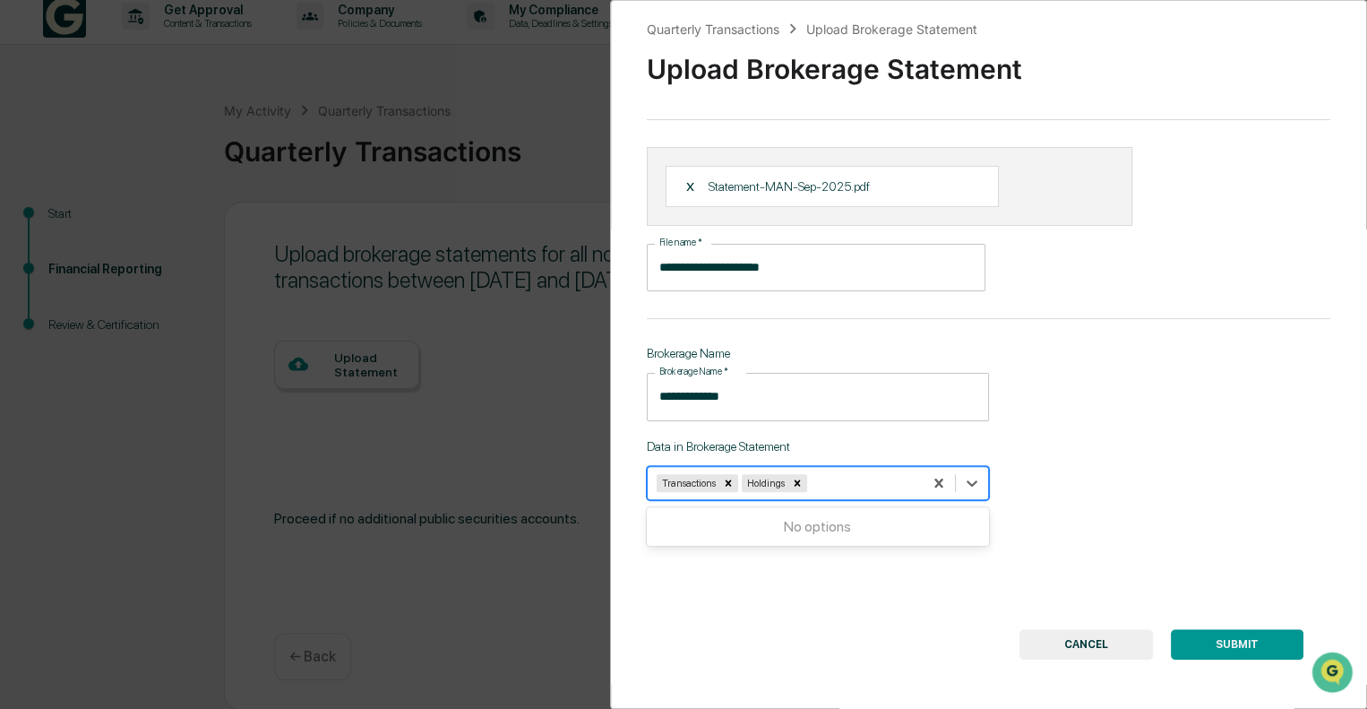
click at [1207, 633] on button "SUBMIT" at bounding box center [1237, 644] width 133 height 30
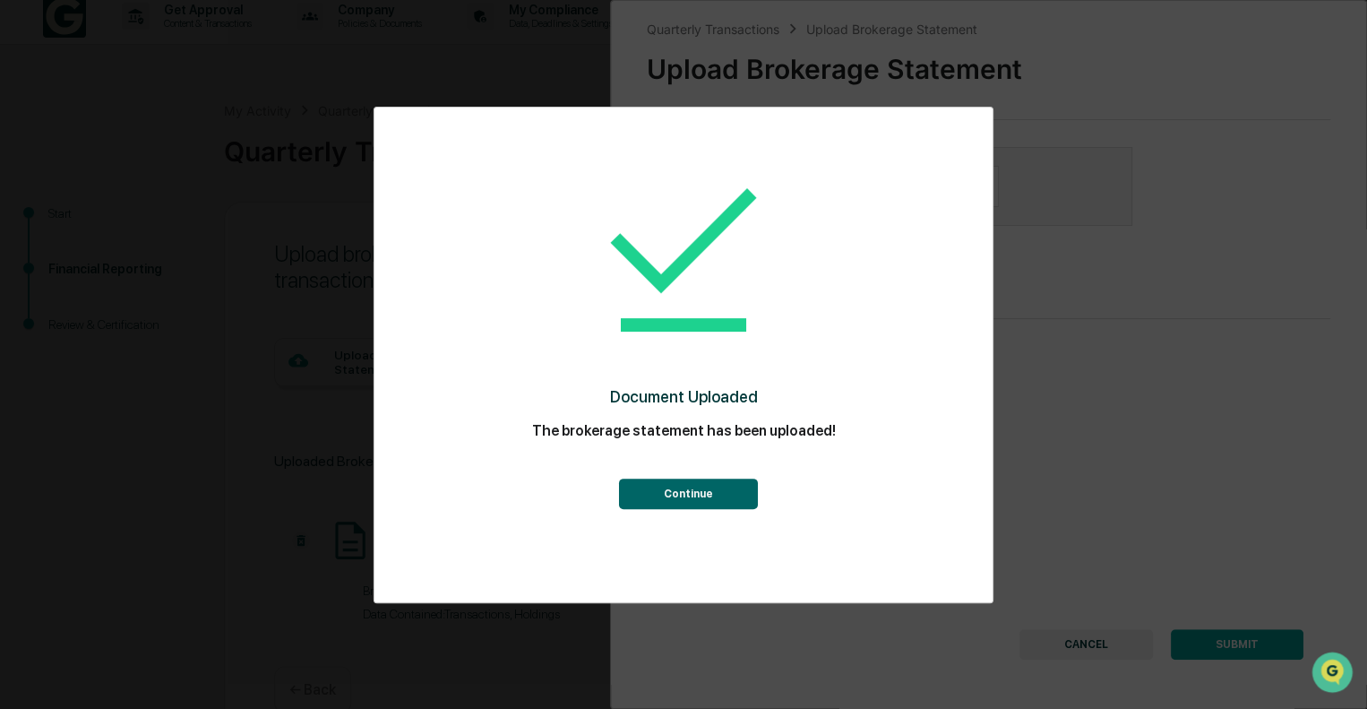
click at [690, 483] on button "Continue" at bounding box center [687, 493] width 139 height 30
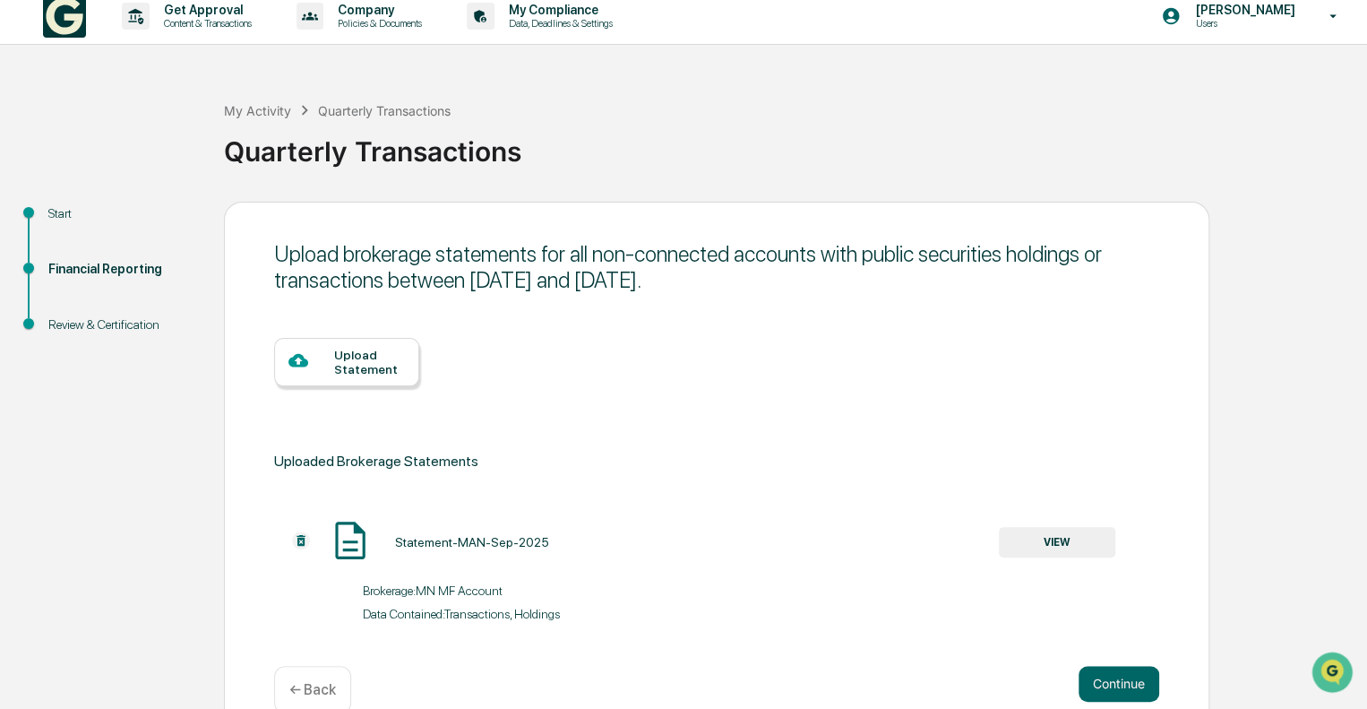
scroll to position [47, 0]
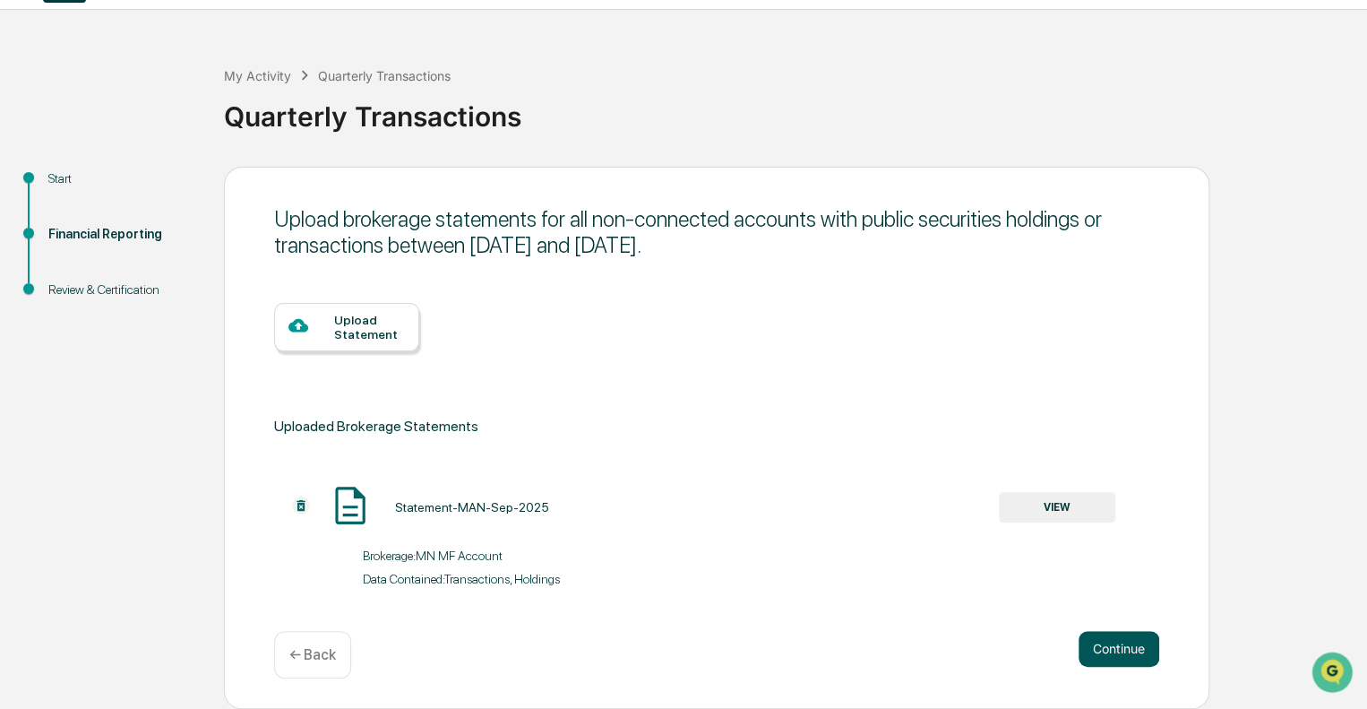
click at [1092, 639] on button "Continue" at bounding box center [1119, 649] width 81 height 36
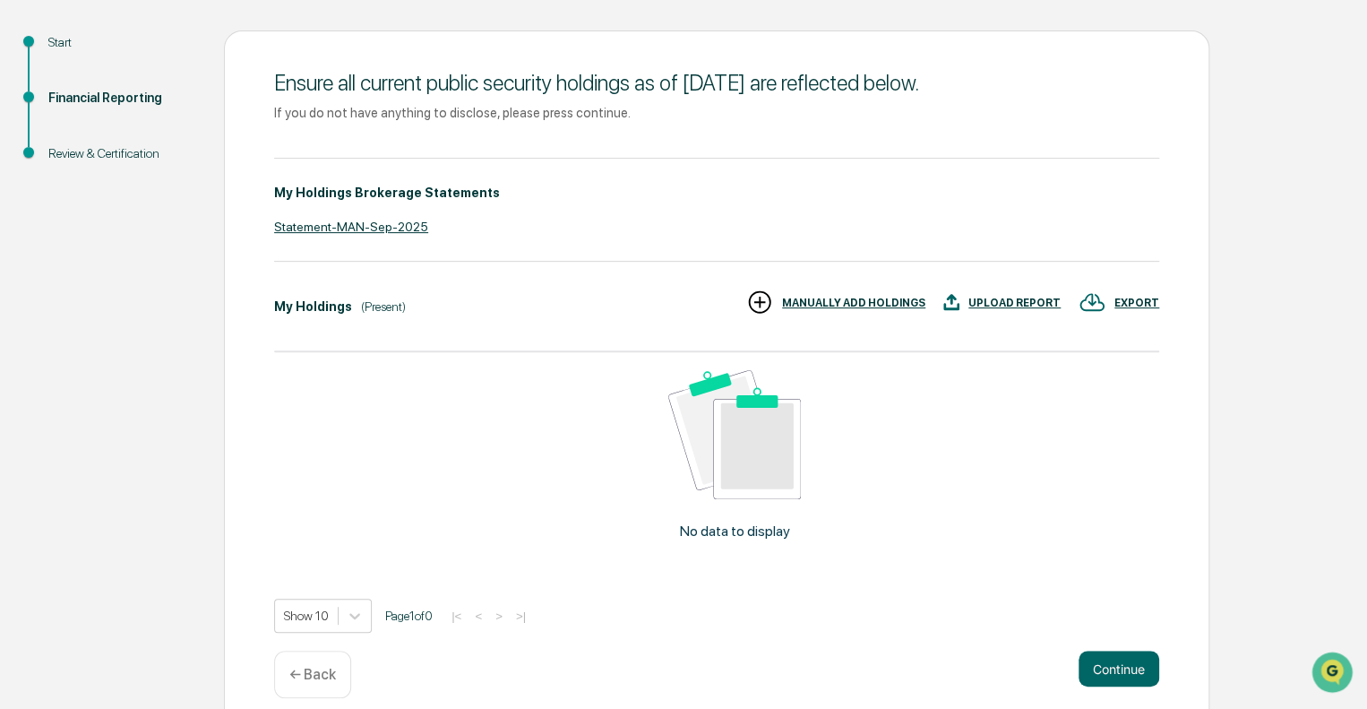
scroll to position [183, 0]
click at [887, 307] on div "MANUALLY ADD HOLDINGS" at bounding box center [853, 303] width 143 height 13
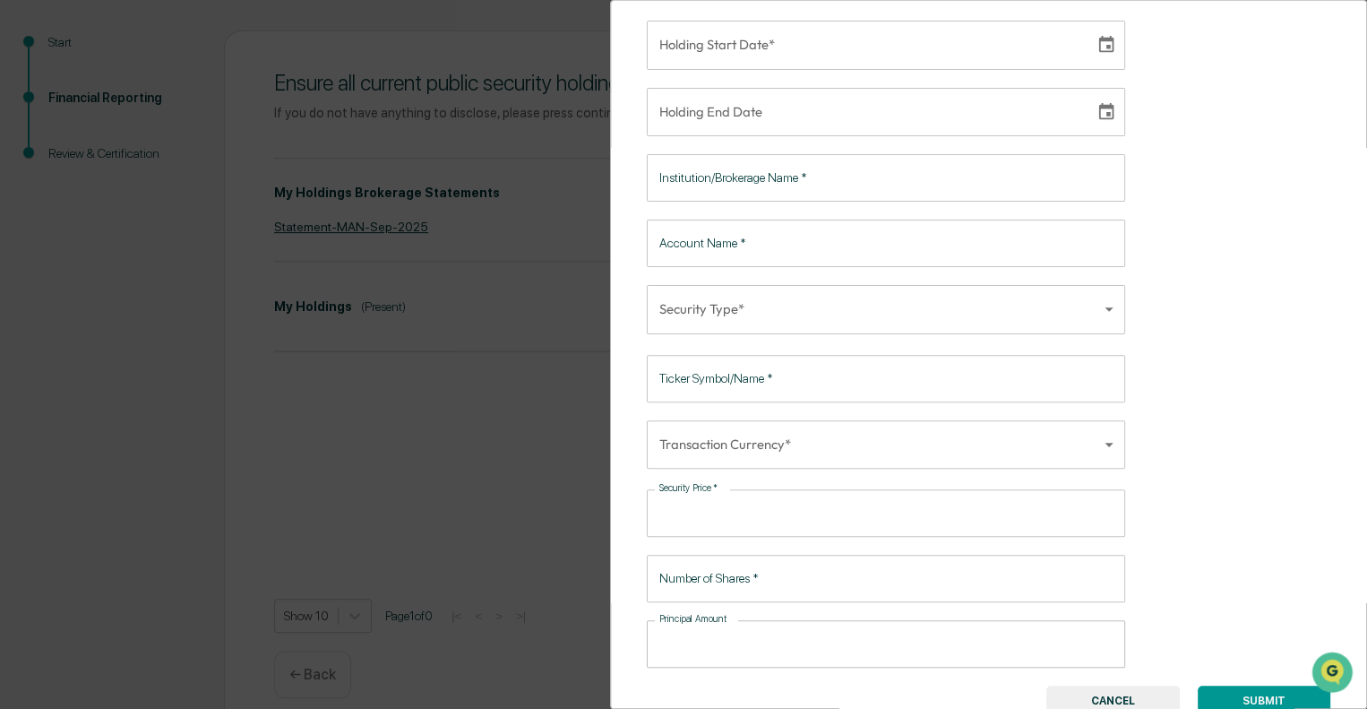
scroll to position [86, 0]
click at [1104, 689] on button "CANCEL" at bounding box center [1112, 696] width 133 height 30
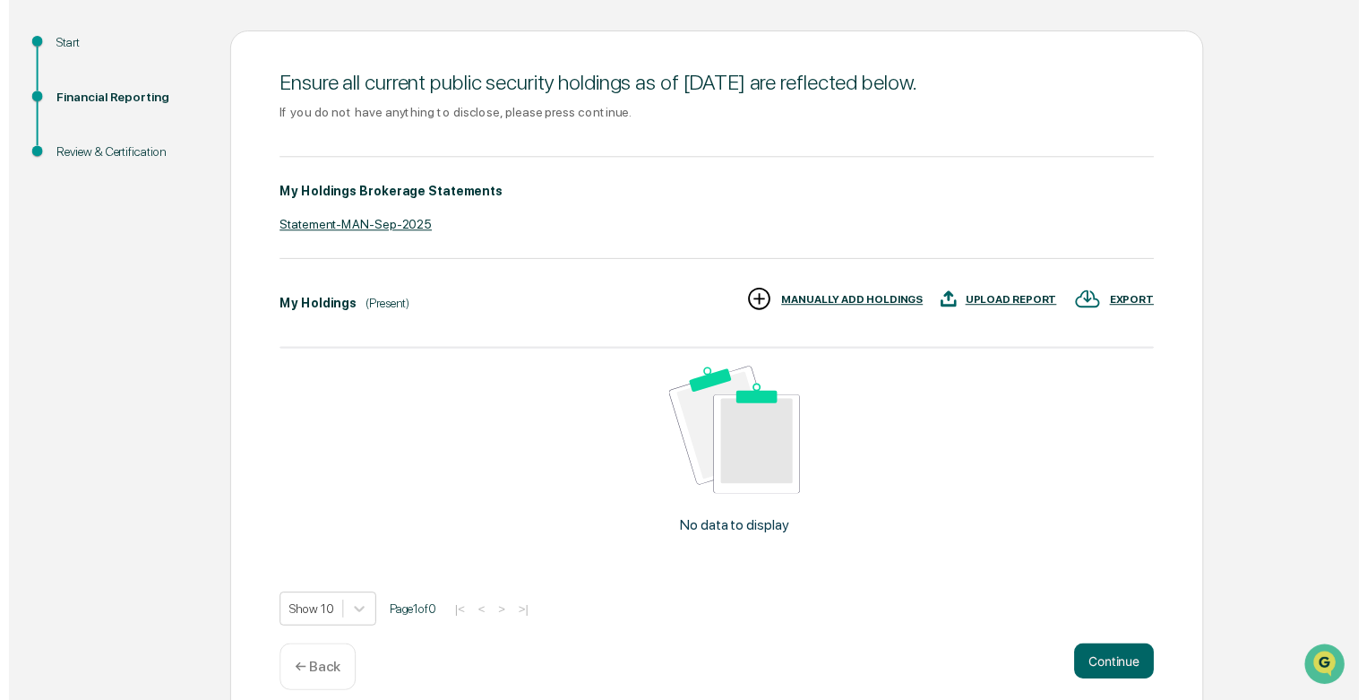
scroll to position [202, 0]
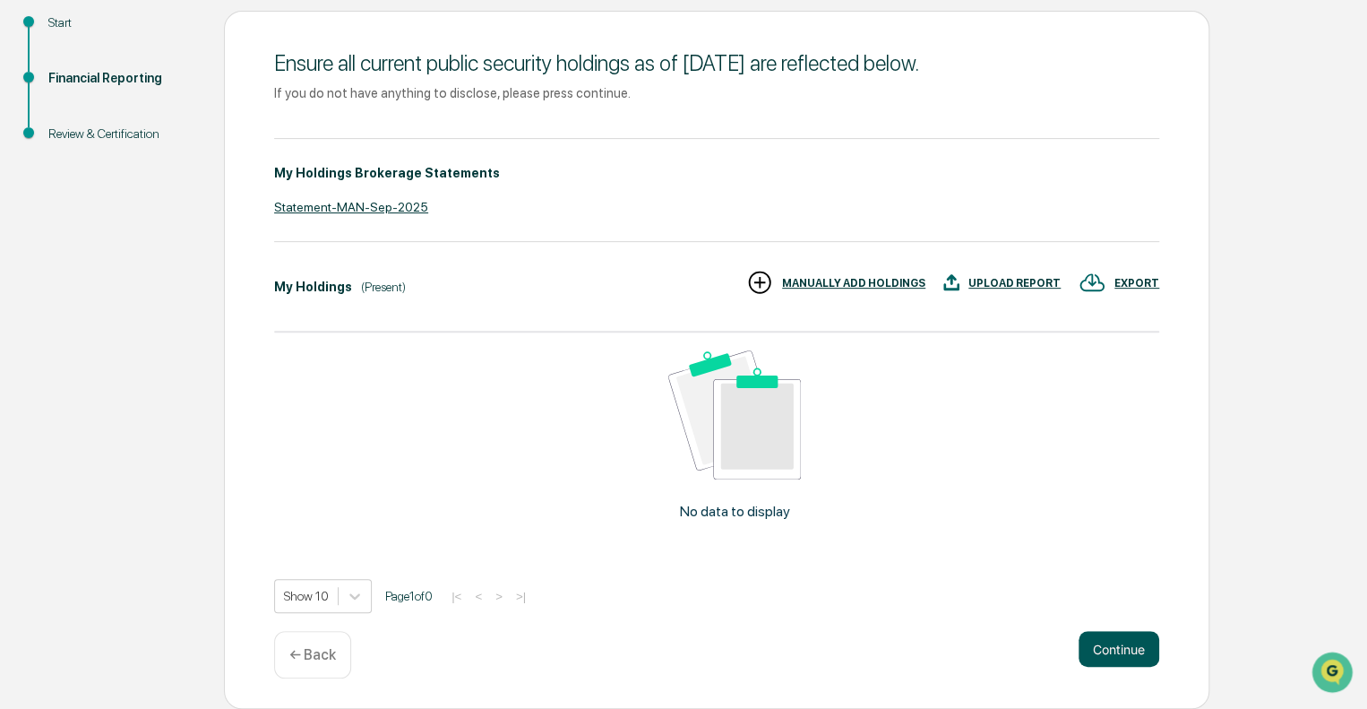
click at [1111, 647] on button "Continue" at bounding box center [1119, 649] width 81 height 36
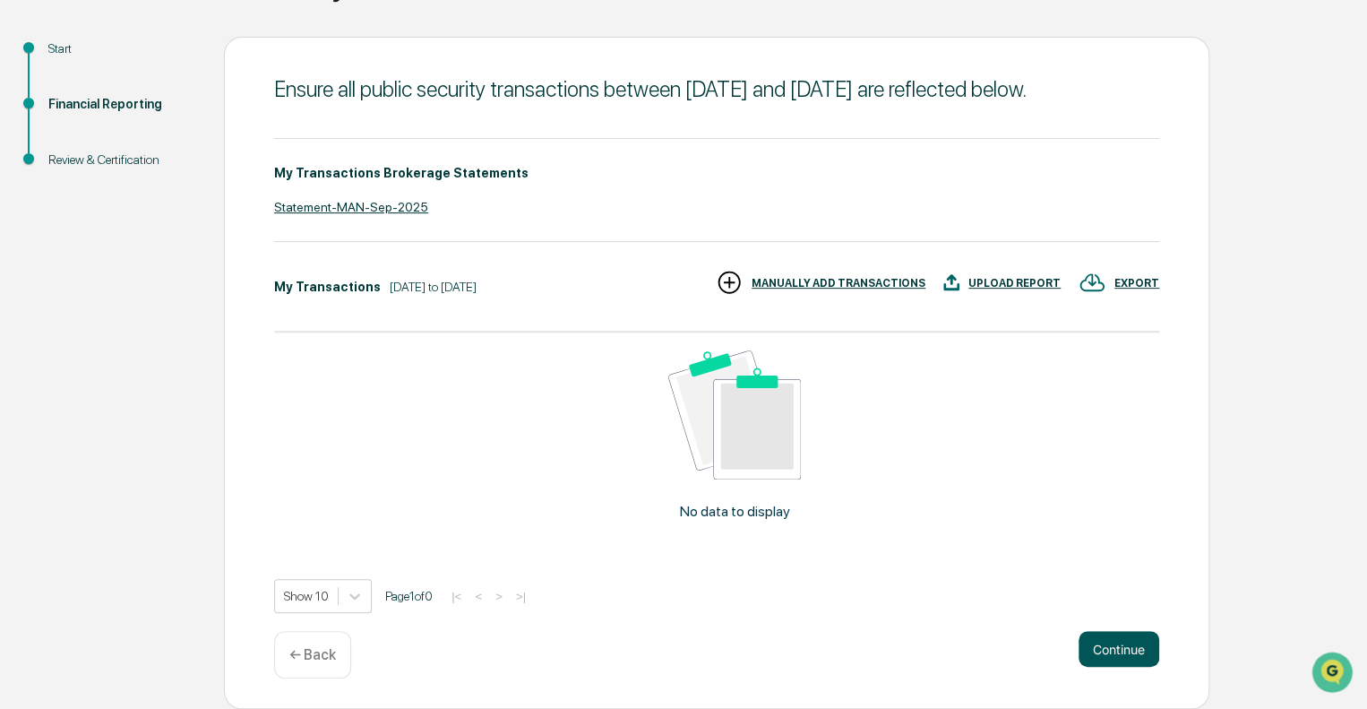
click at [1146, 650] on button "Continue" at bounding box center [1119, 649] width 81 height 36
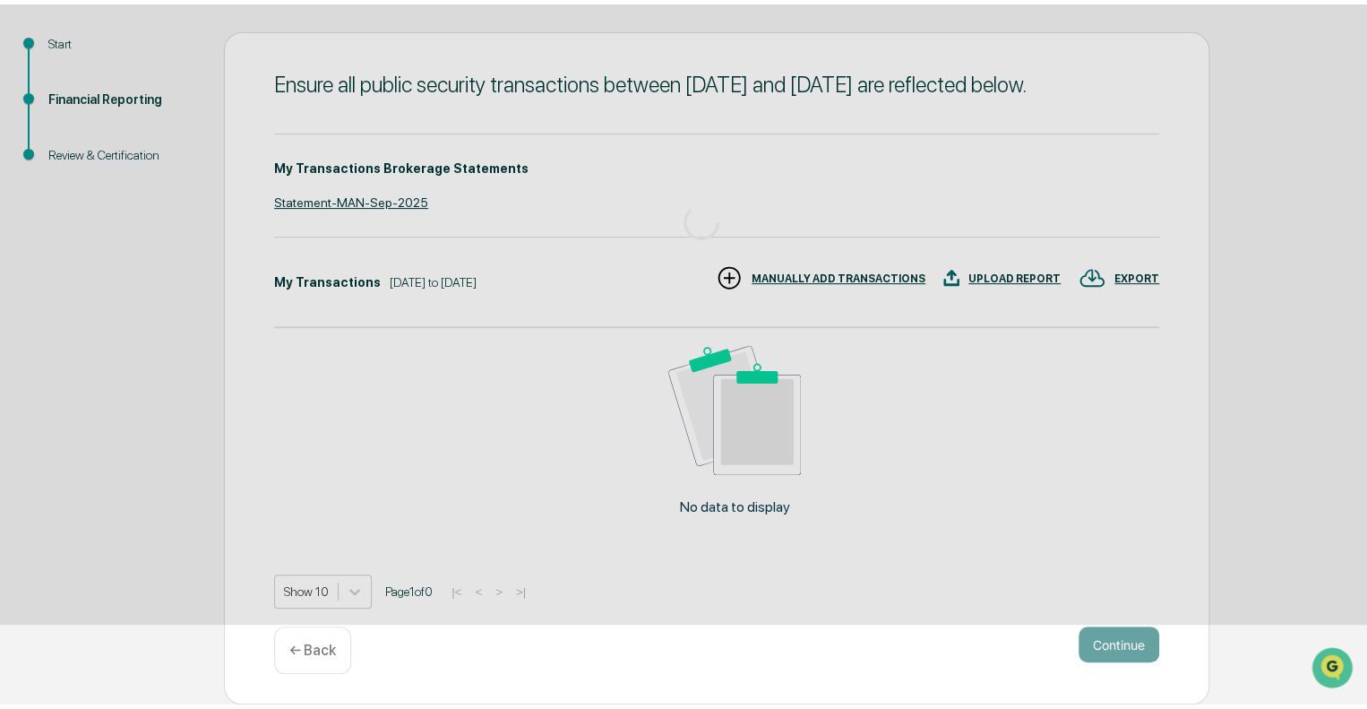
scroll to position [12, 0]
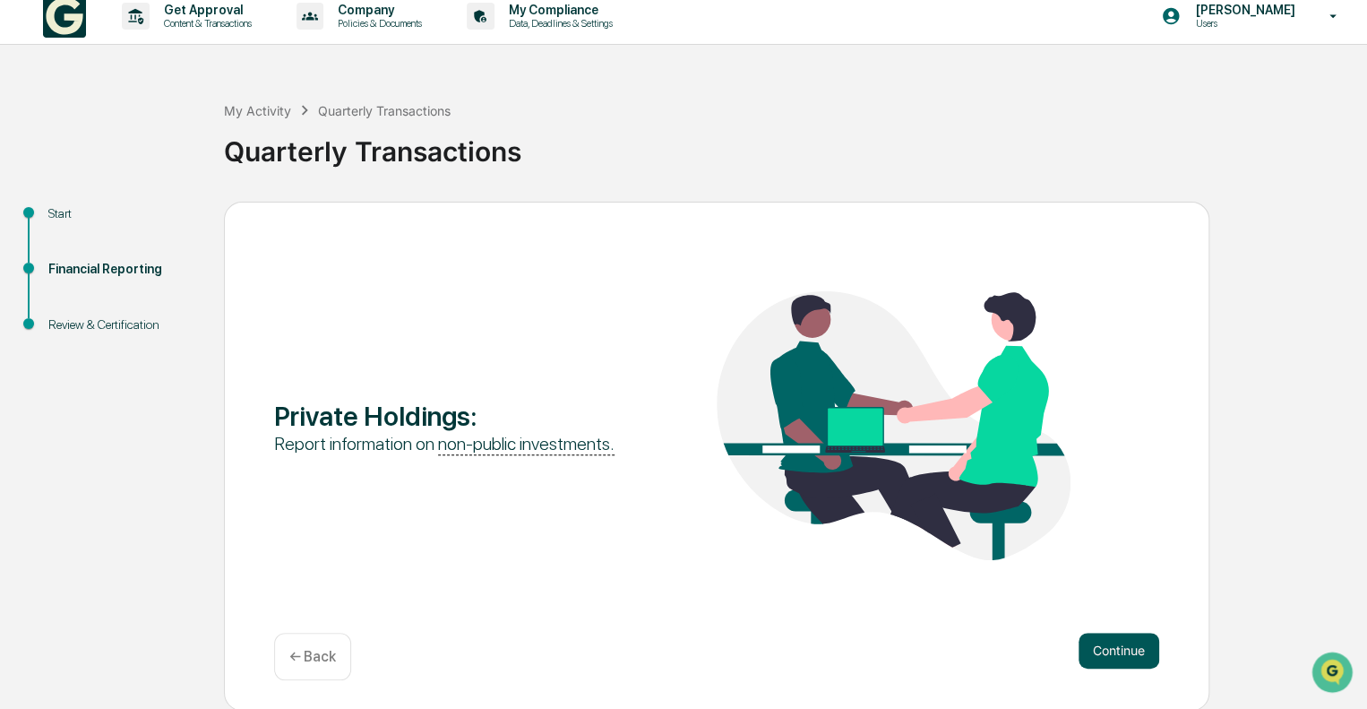
click at [1130, 653] on button "Continue" at bounding box center [1119, 651] width 81 height 36
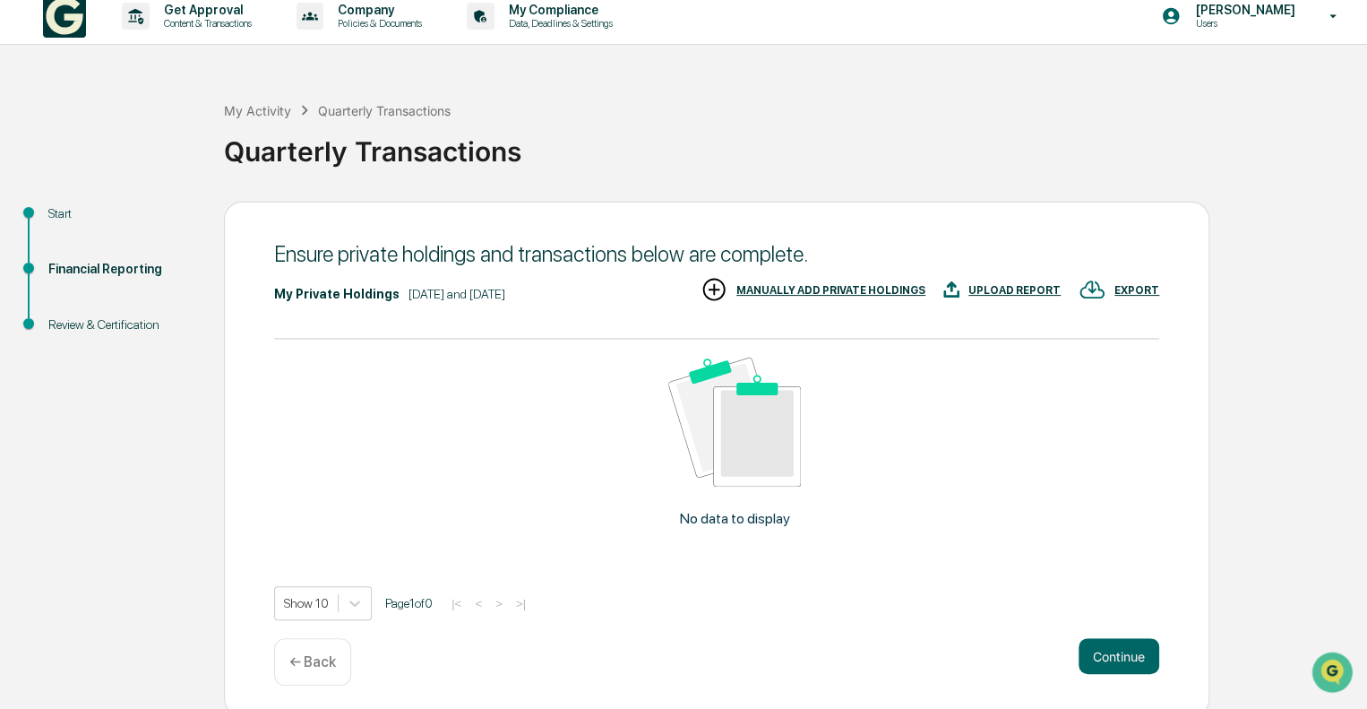
click at [833, 293] on div "MANUALLY ADD PRIVATE HOLDINGS" at bounding box center [830, 290] width 189 height 13
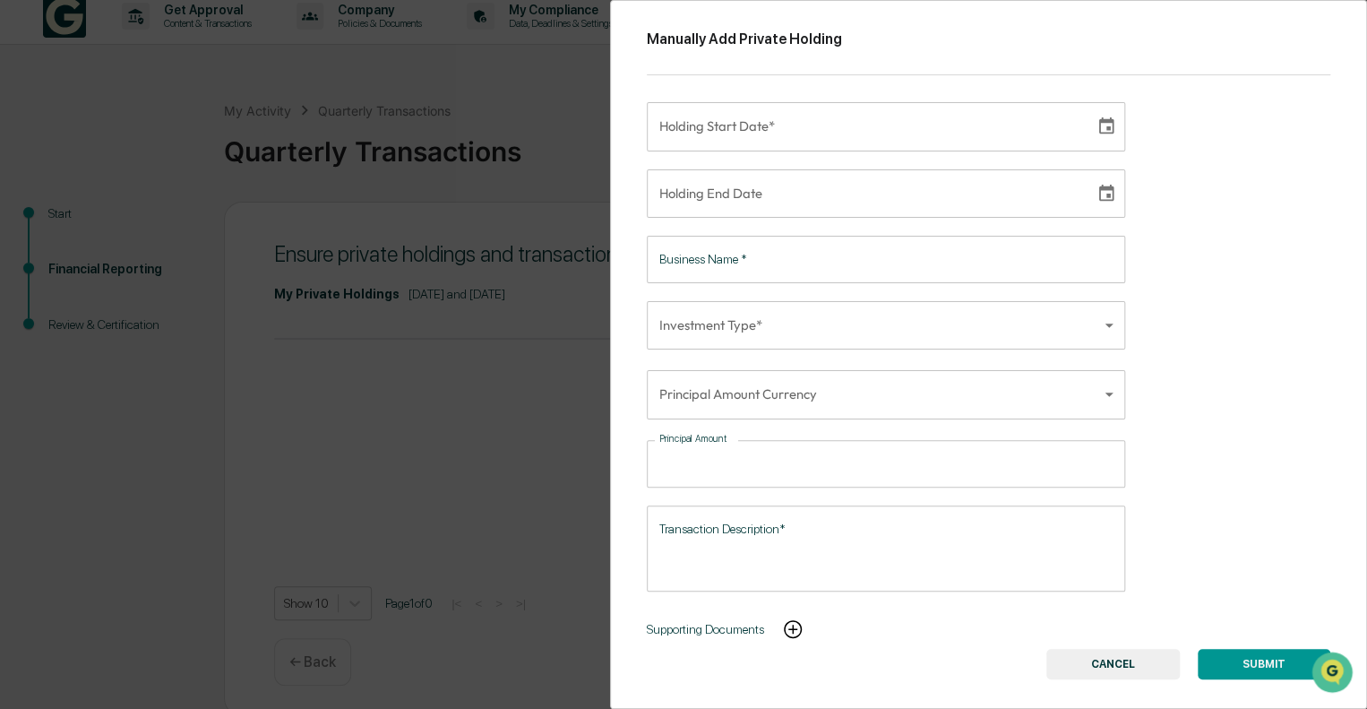
click at [1108, 666] on button "CANCEL" at bounding box center [1112, 664] width 133 height 30
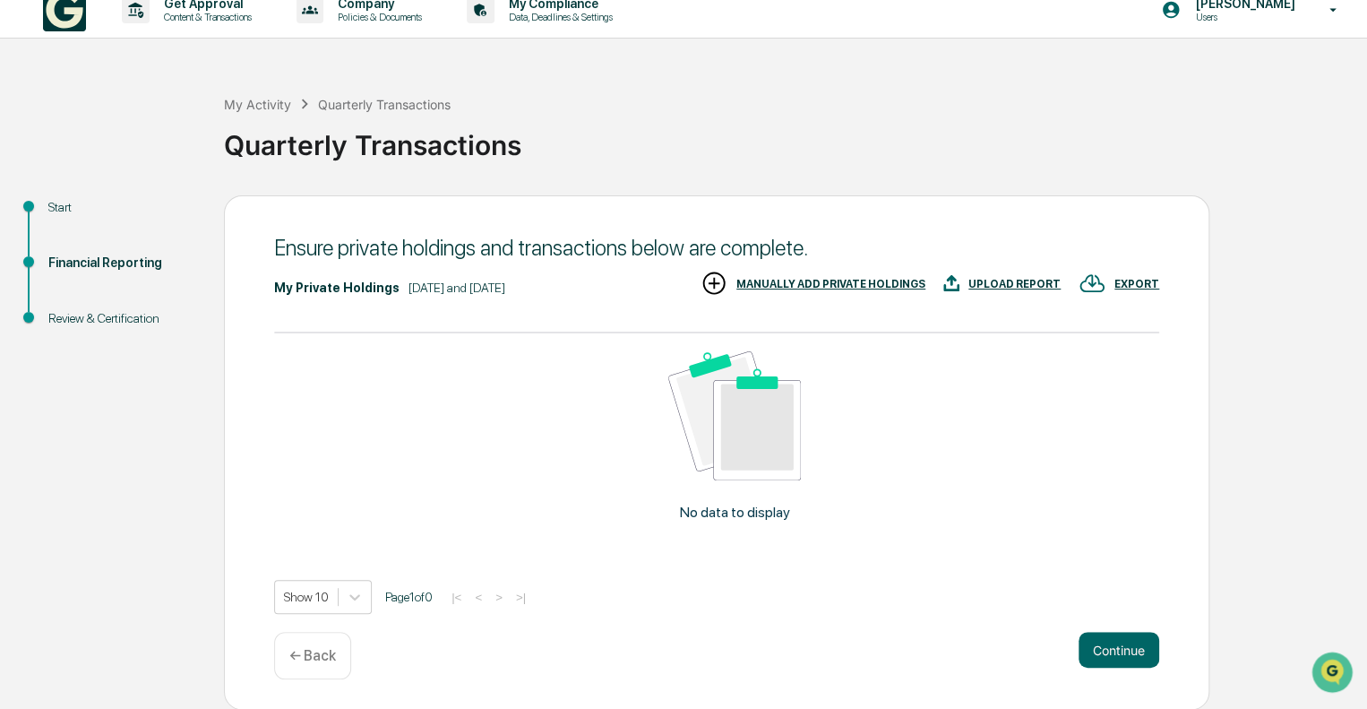
scroll to position [0, 0]
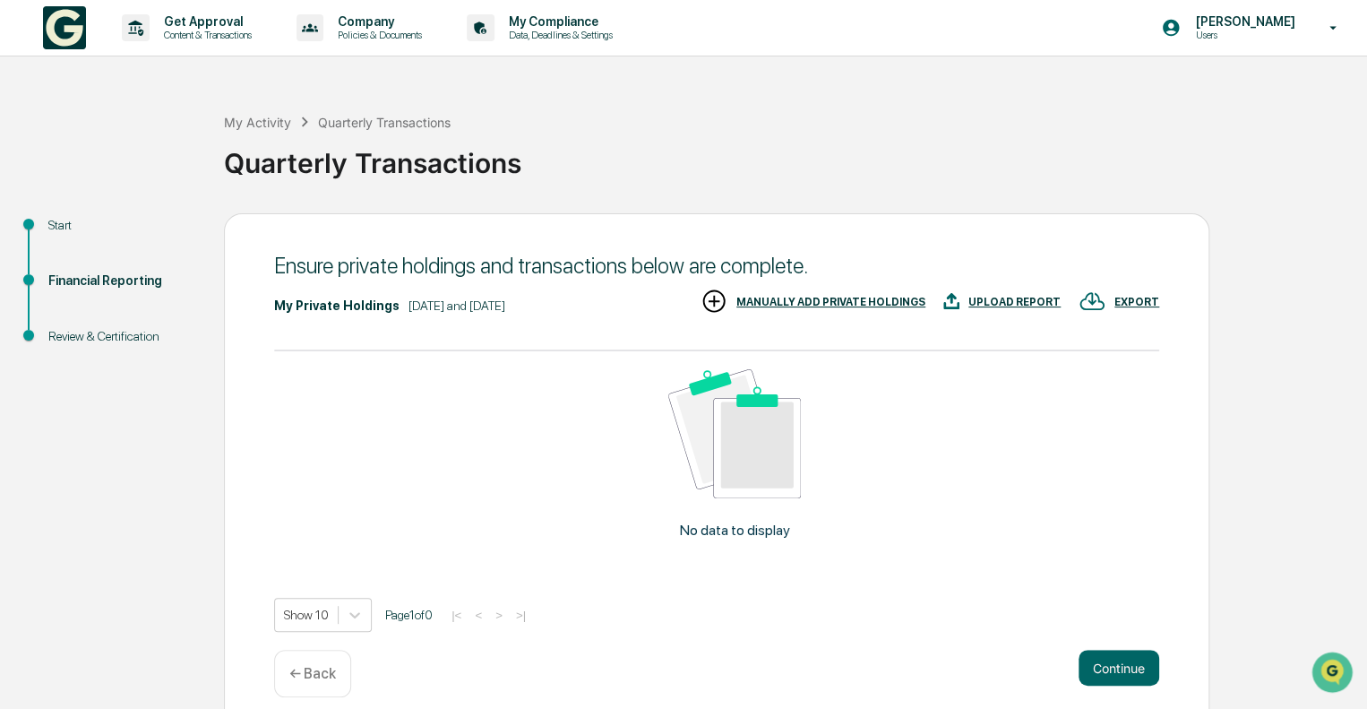
click at [1020, 302] on div "UPLOAD REPORT" at bounding box center [1015, 302] width 92 height 13
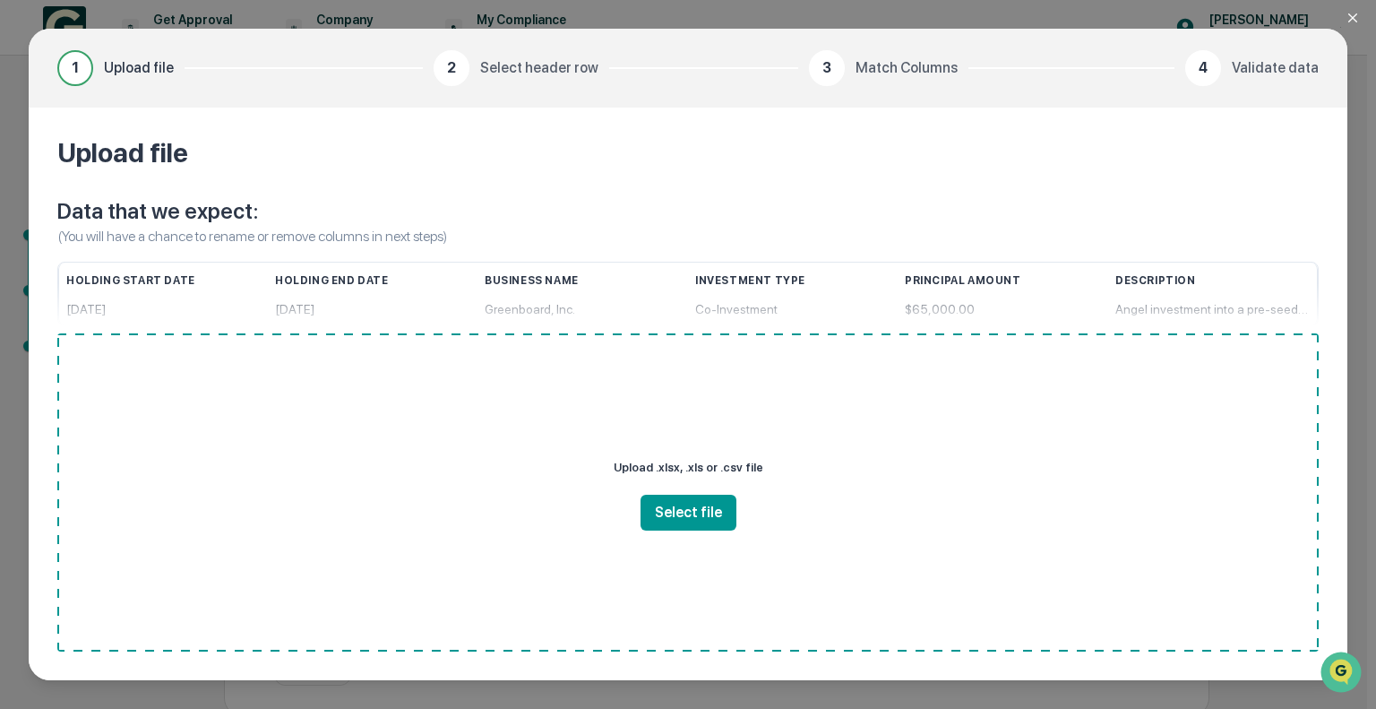
click at [1358, 14] on icon "Close modal" at bounding box center [1353, 18] width 14 height 14
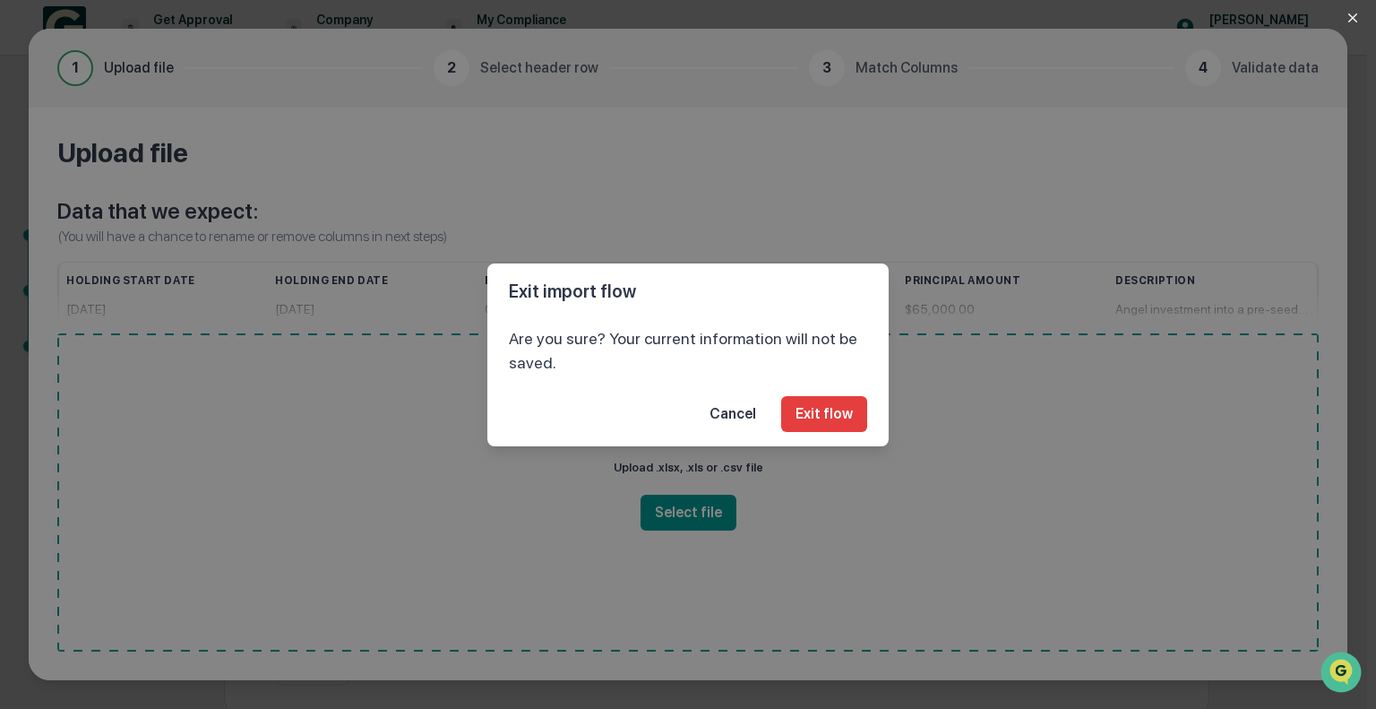
click at [756, 412] on button "Cancel" at bounding box center [732, 414] width 75 height 36
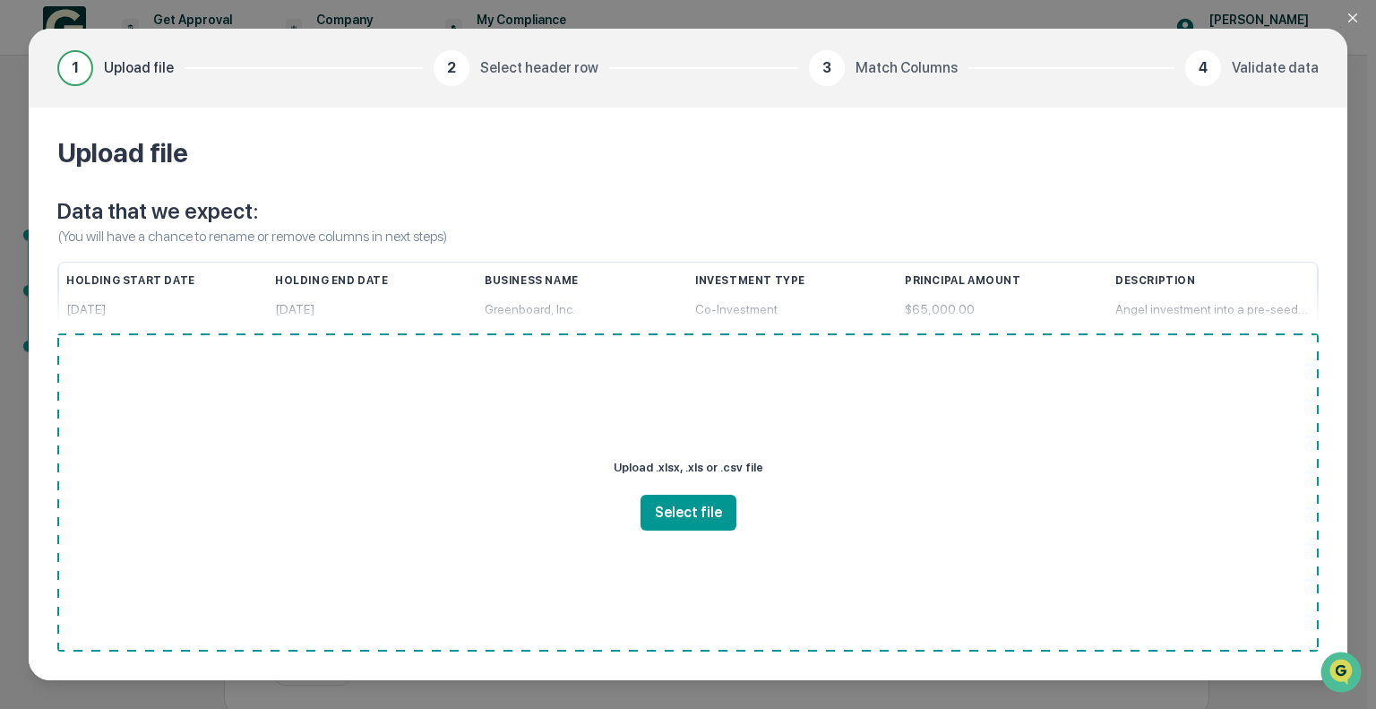
click at [1355, 13] on icon "Close modal" at bounding box center [1353, 18] width 14 height 14
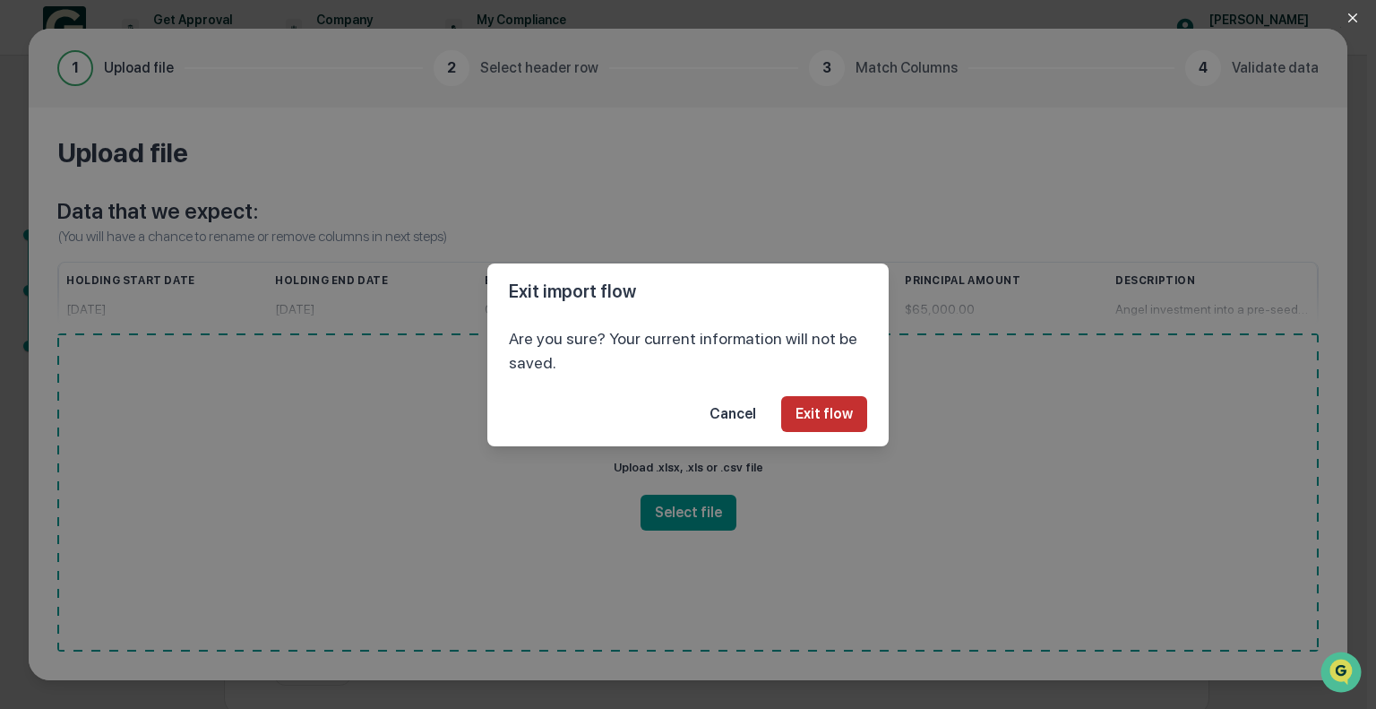
click at [835, 414] on button "Exit flow" at bounding box center [824, 414] width 86 height 36
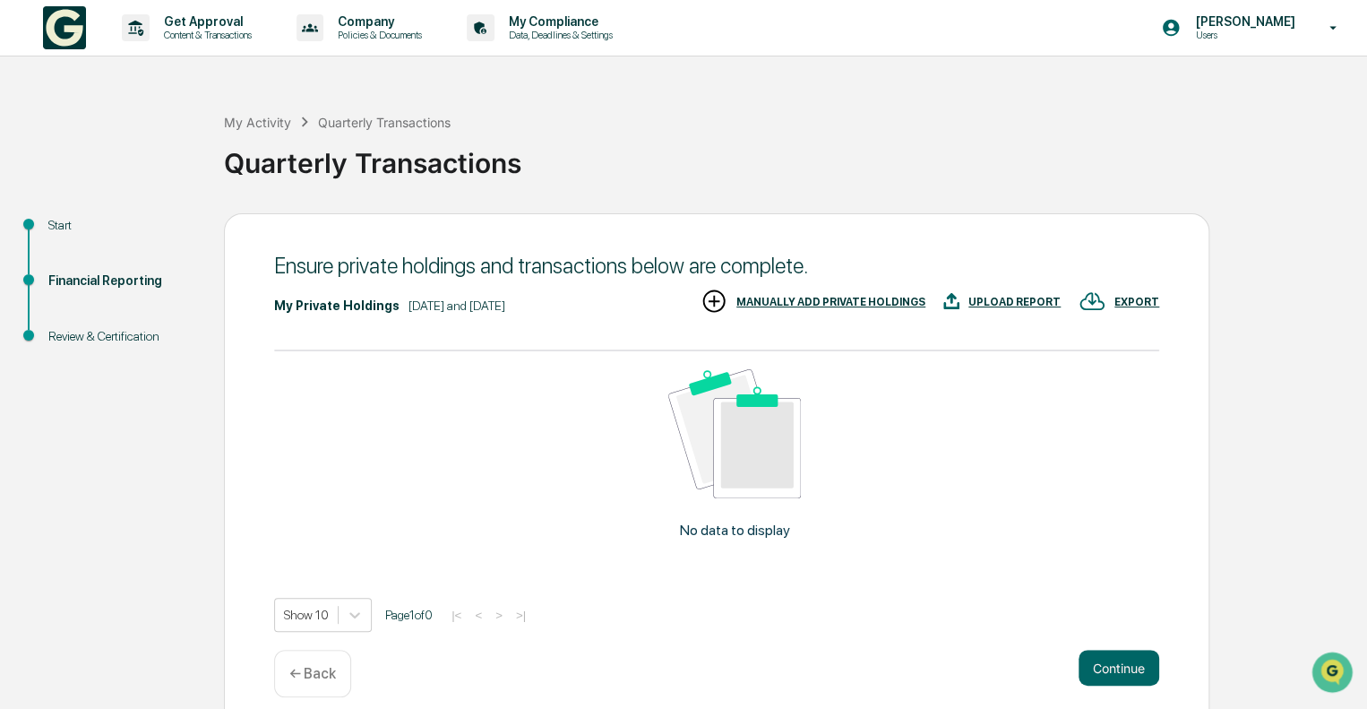
click at [811, 309] on div "MANUALLY ADD PRIVATE HOLDINGS" at bounding box center [813, 303] width 225 height 30
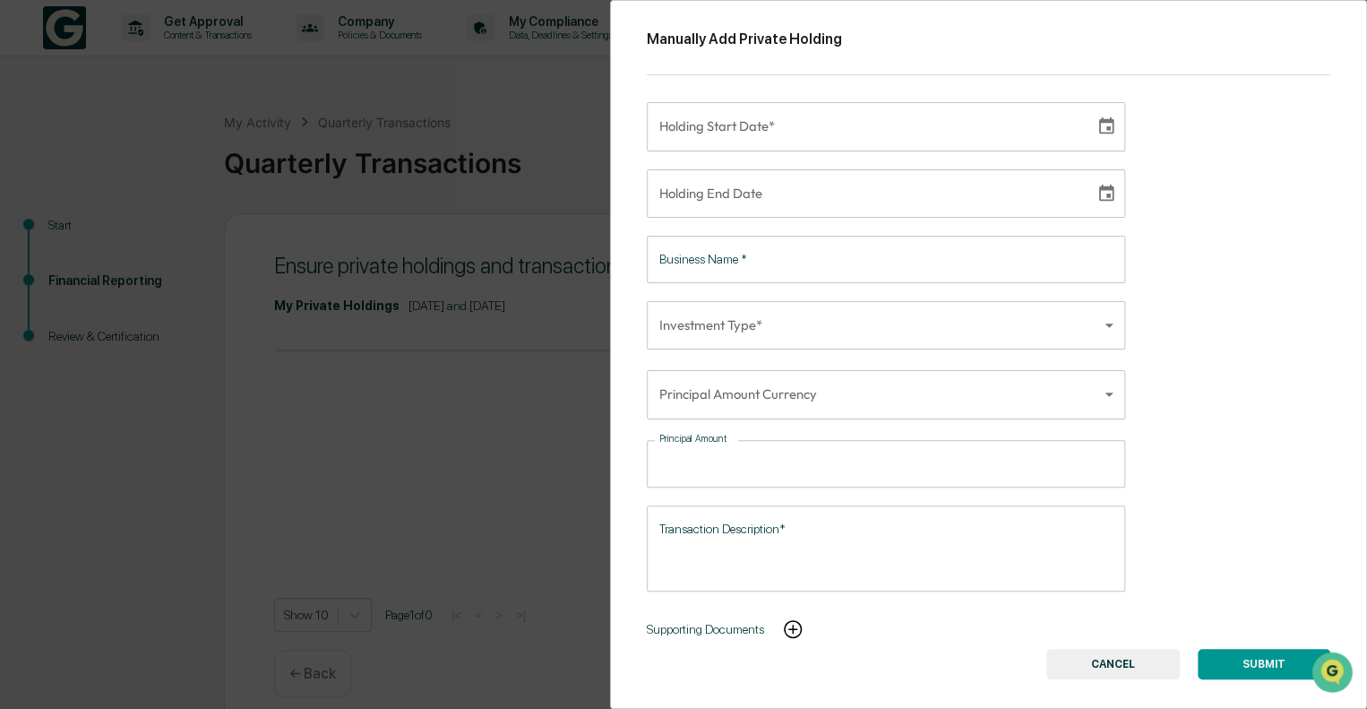
scroll to position [18, 0]
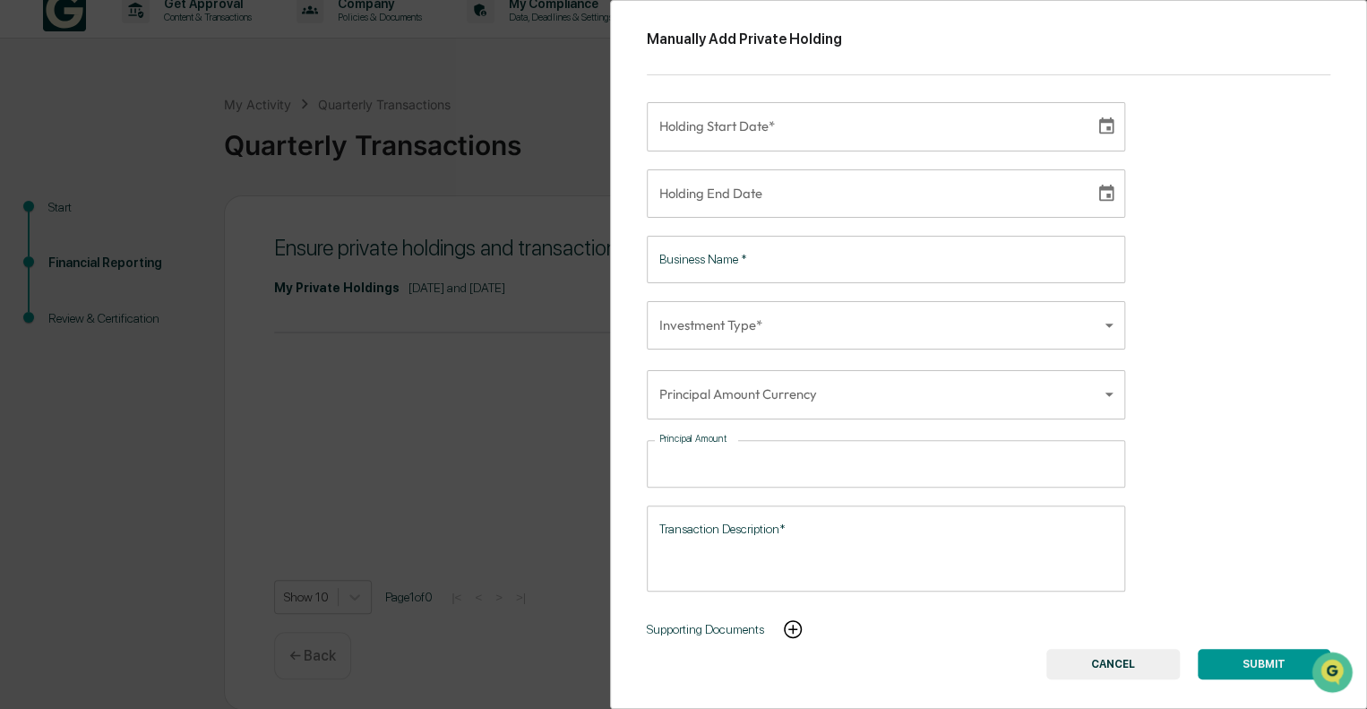
click at [903, 402] on body "Get Approval Content & Transactions Company Policies & Documents My Compliance …" at bounding box center [683, 345] width 1367 height 727
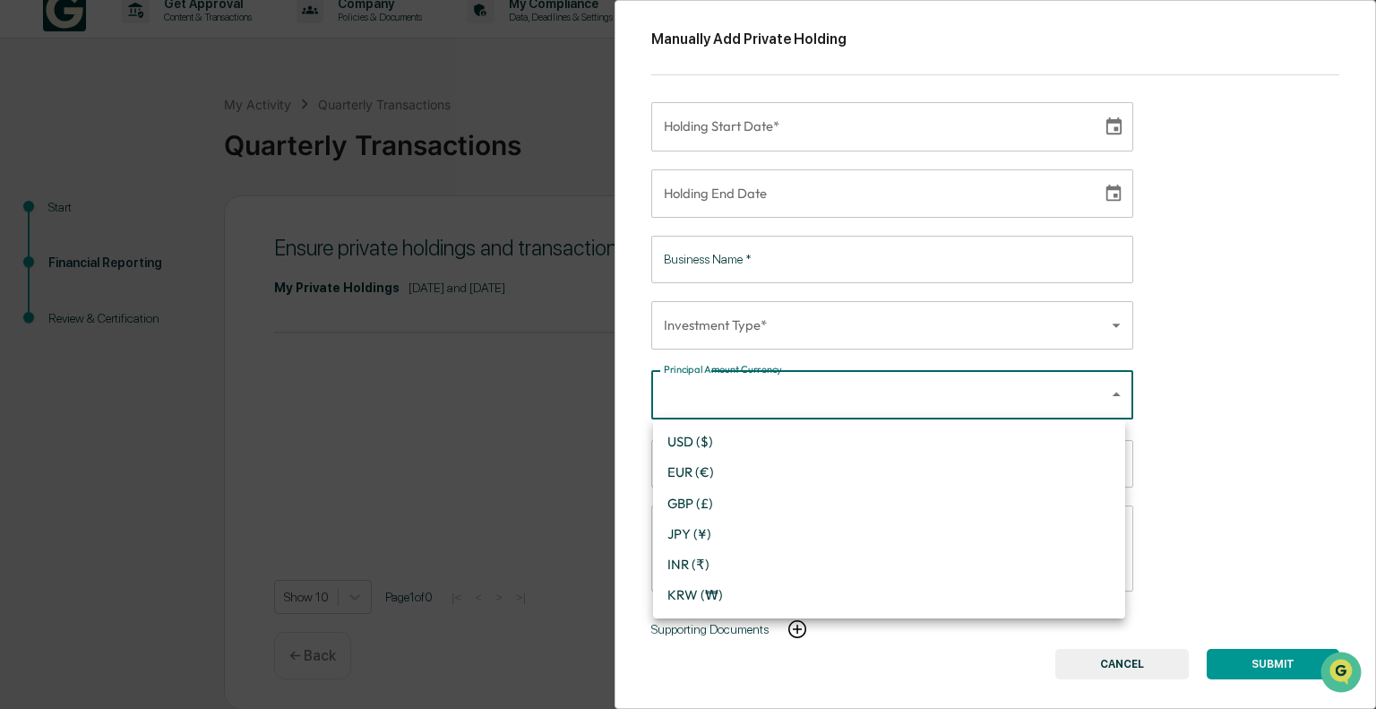
click at [856, 434] on li "USD ($)" at bounding box center [889, 441] width 472 height 30
type input "*"
